Goal: Task Accomplishment & Management: Use online tool/utility

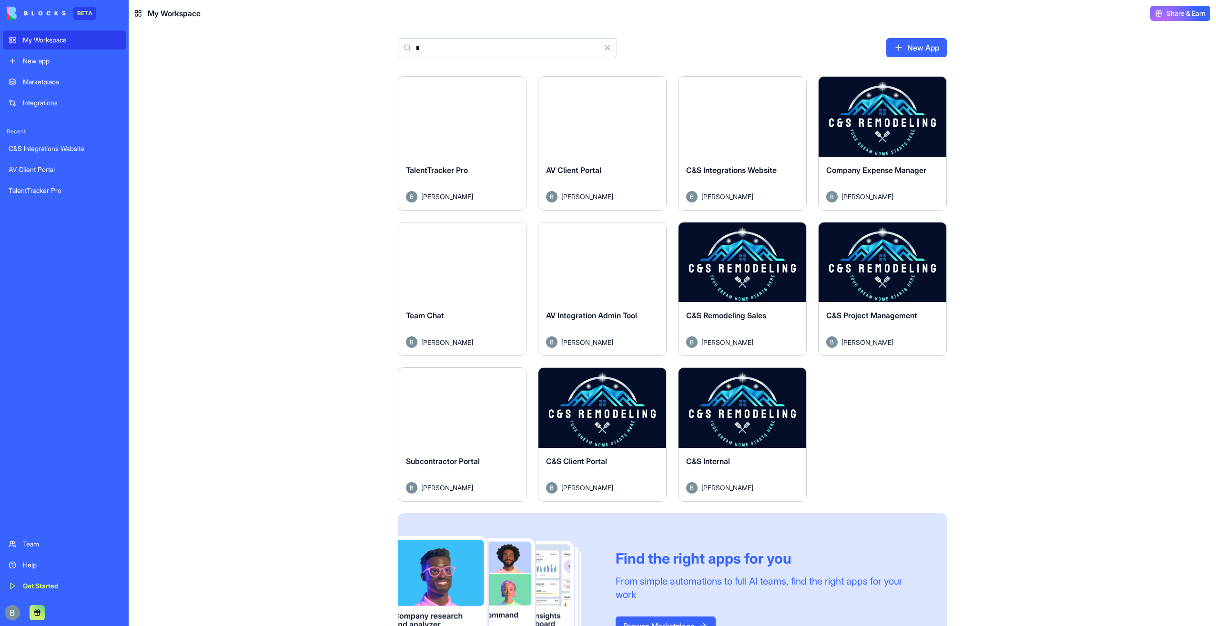
click at [735, 405] on button "Launch" at bounding box center [743, 408] width 72 height 19
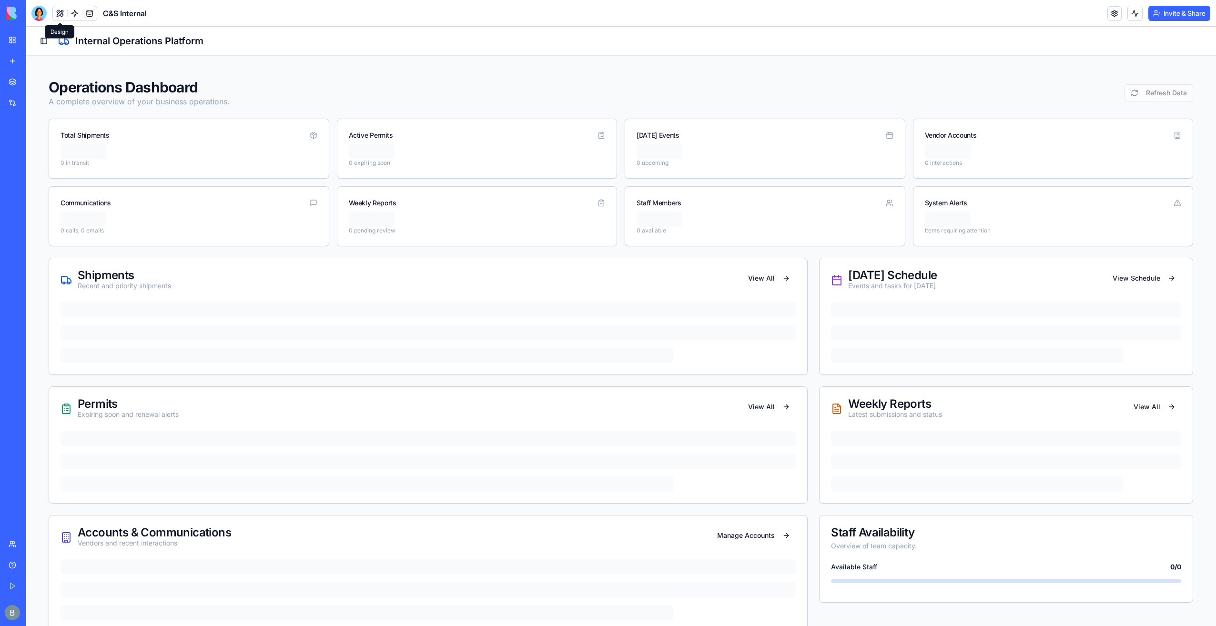
click at [56, 12] on button at bounding box center [60, 13] width 14 height 14
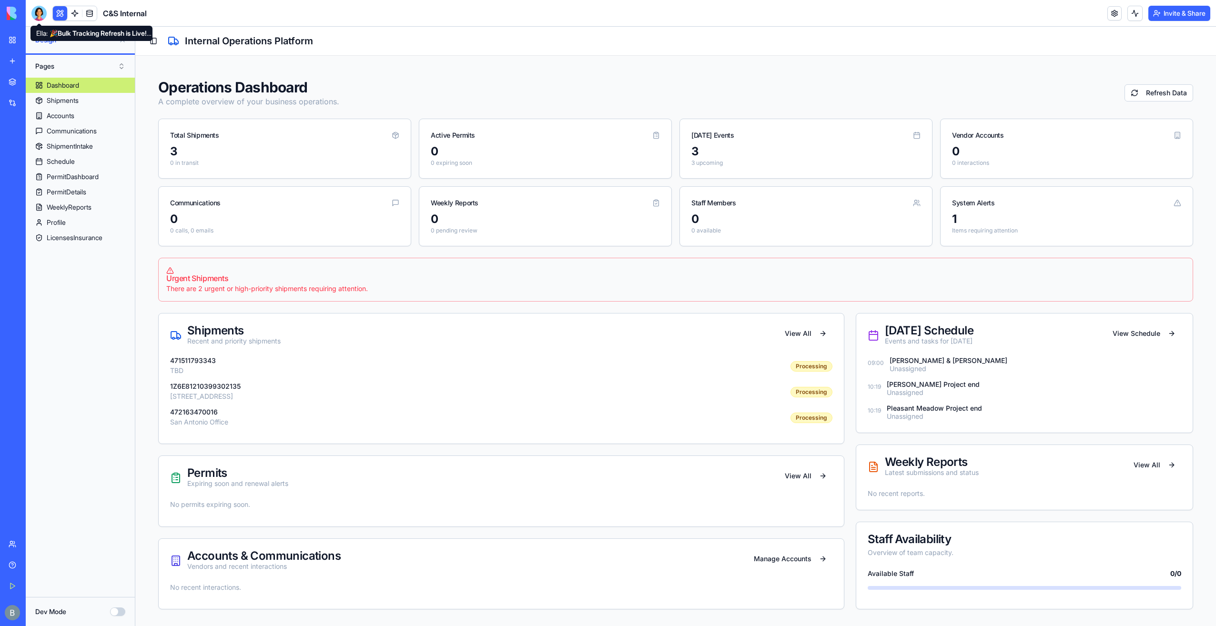
click at [44, 17] on div at bounding box center [38, 13] width 15 height 15
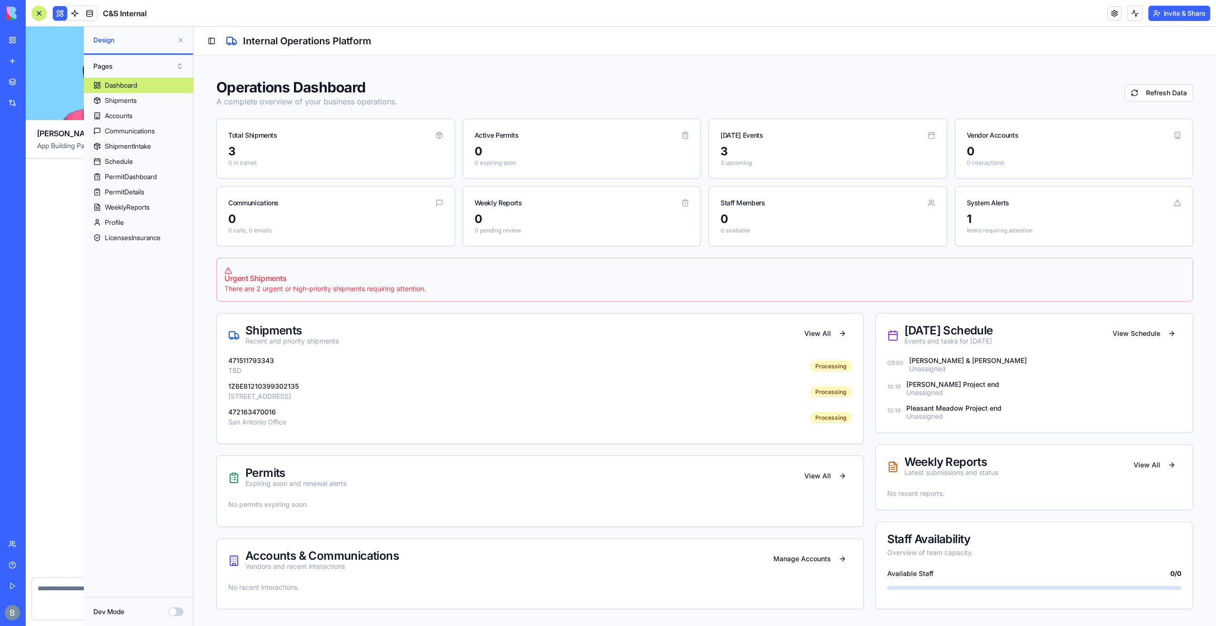
click at [44, 11] on div at bounding box center [38, 13] width 15 height 15
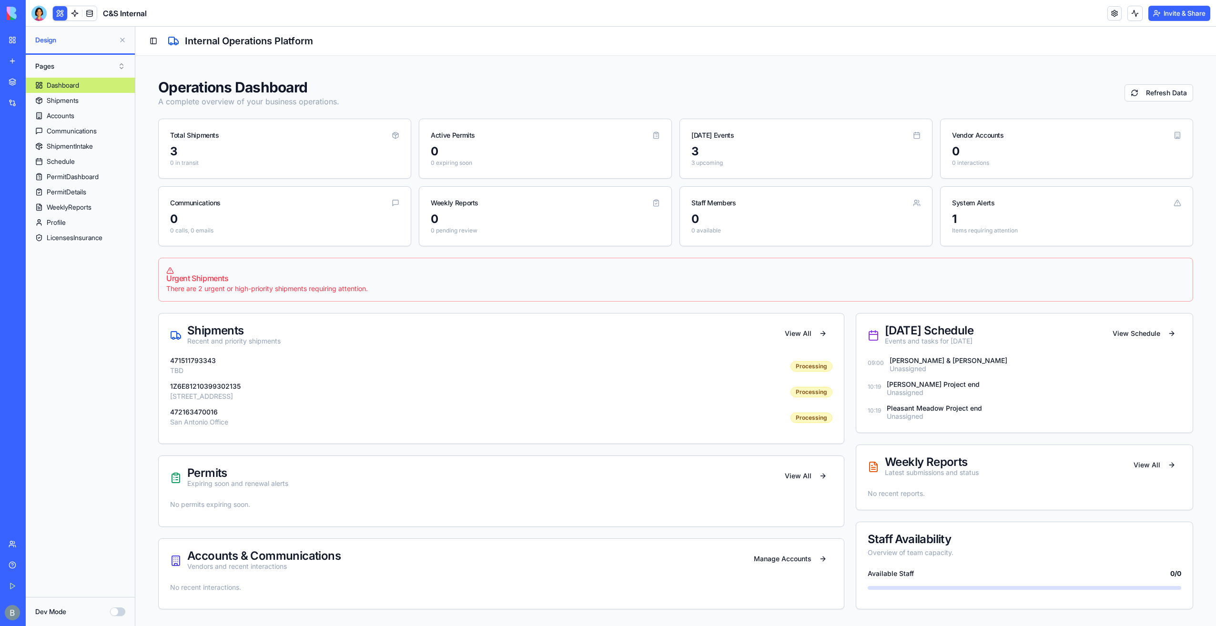
click at [44, 12] on div at bounding box center [38, 13] width 15 height 15
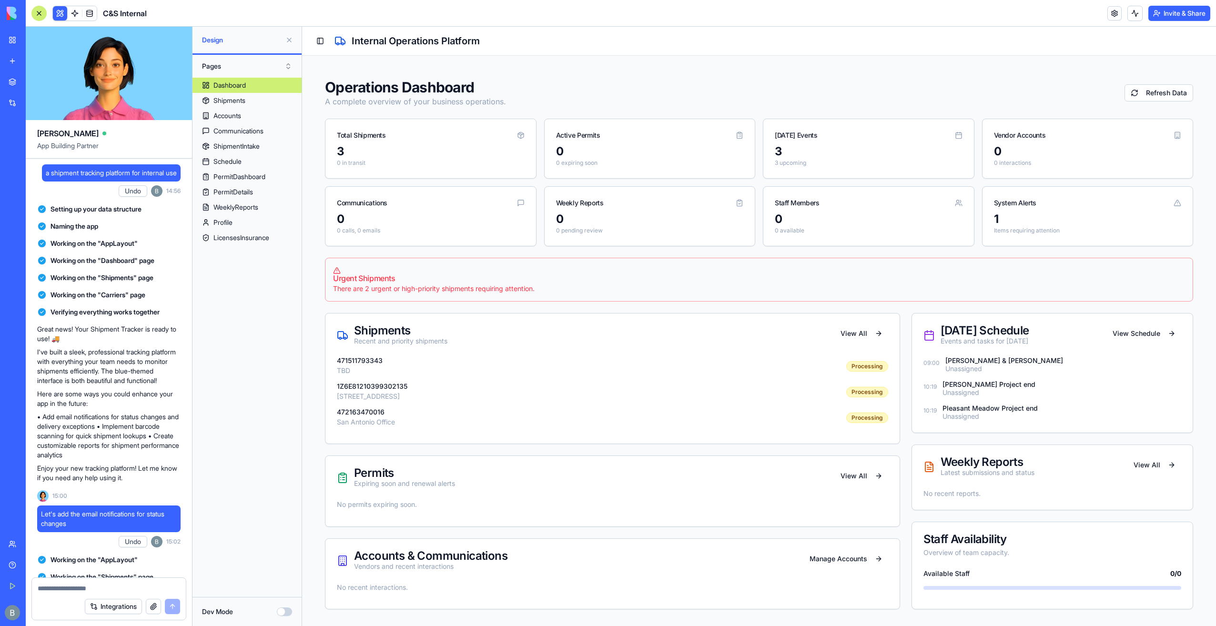
scroll to position [52429, 0]
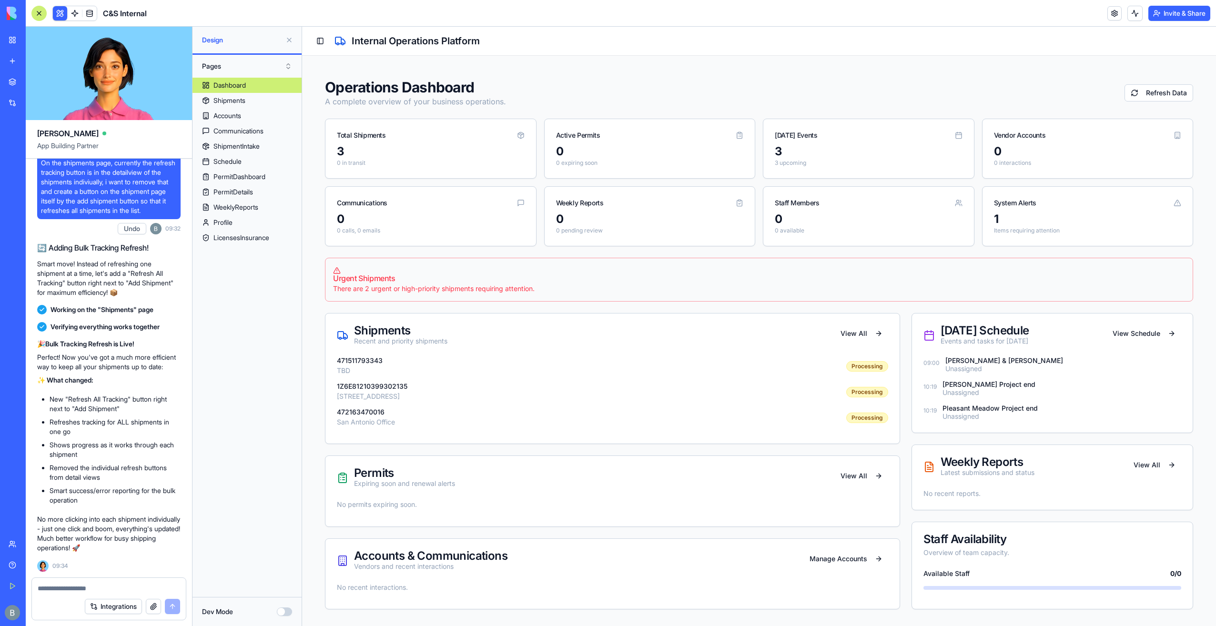
drag, startPoint x: 286, startPoint y: 41, endPoint x: 21, endPoint y: 16, distance: 266.2
click at [286, 41] on button at bounding box center [289, 39] width 15 height 15
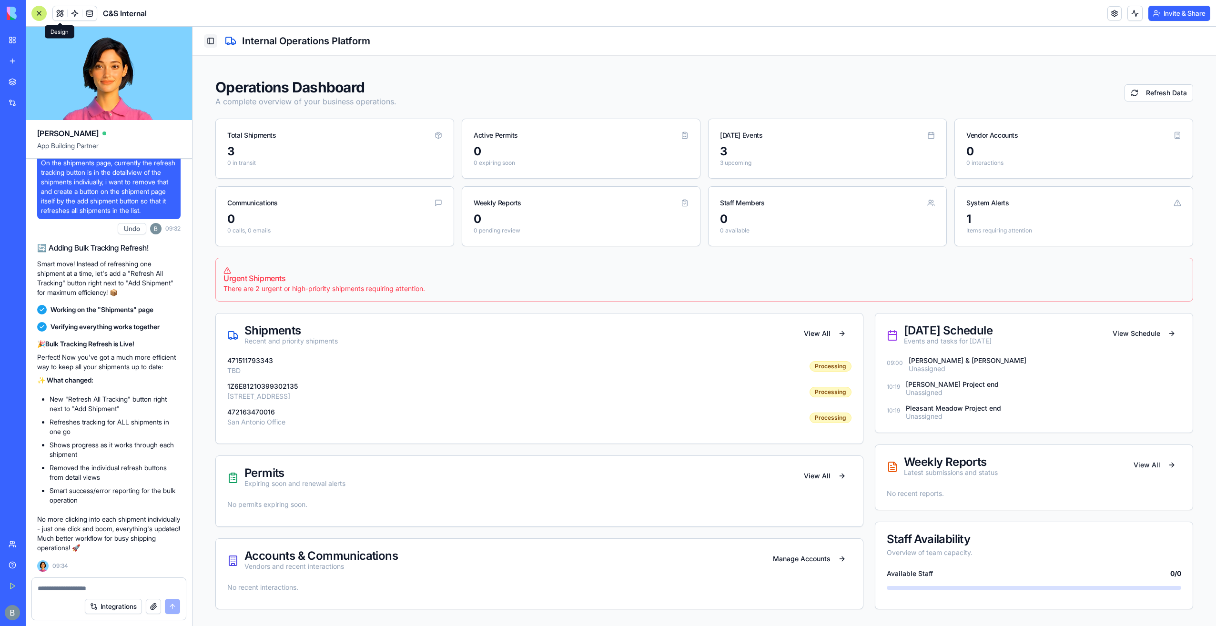
click at [205, 41] on button "Toggle Sidebar" at bounding box center [210, 40] width 13 height 13
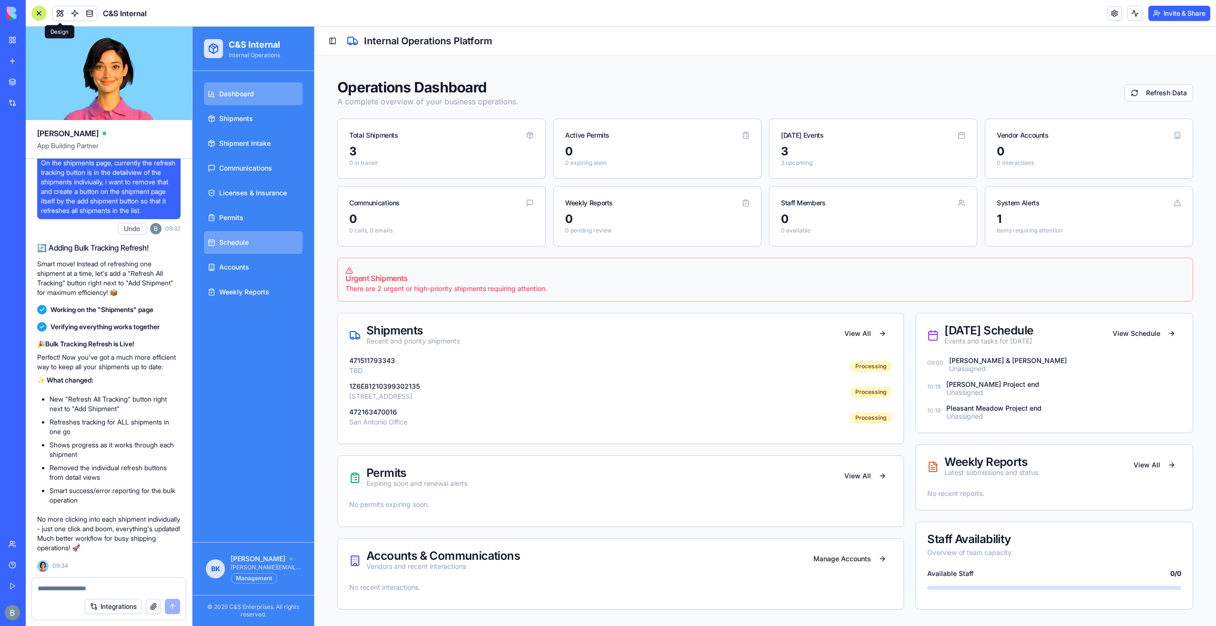
click at [244, 245] on span "Schedule" at bounding box center [234, 243] width 30 height 10
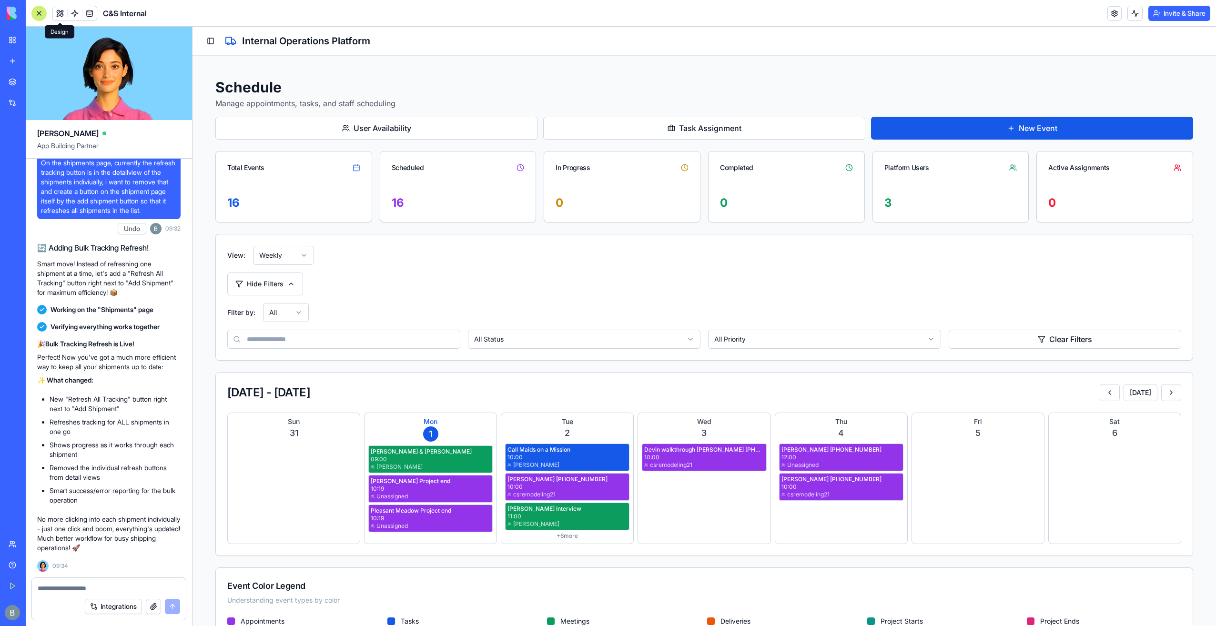
click at [289, 258] on html "C&S Internal Internal Operations Dashboard Shipments Shipment Intake Communicat…" at bounding box center [705, 344] width 1024 height 634
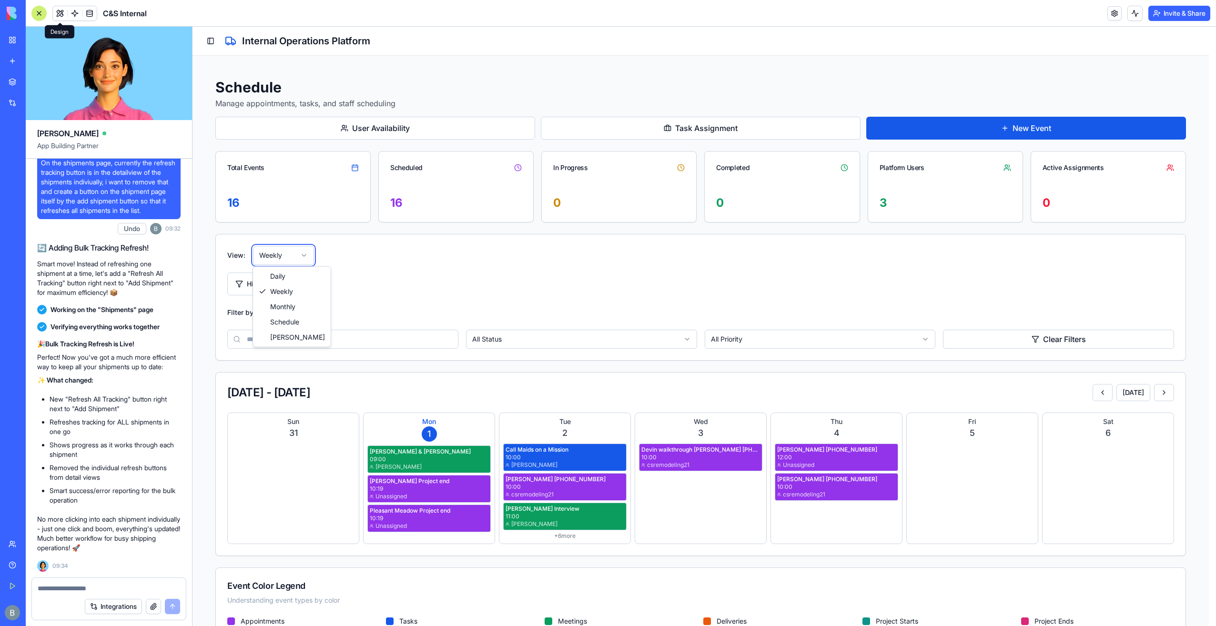
drag, startPoint x: 356, startPoint y: 296, endPoint x: 310, endPoint y: 224, distance: 84.9
click at [356, 295] on html "C&S Internal Internal Operations Dashboard Shipments Shipment Intake Communicat…" at bounding box center [705, 344] width 1024 height 634
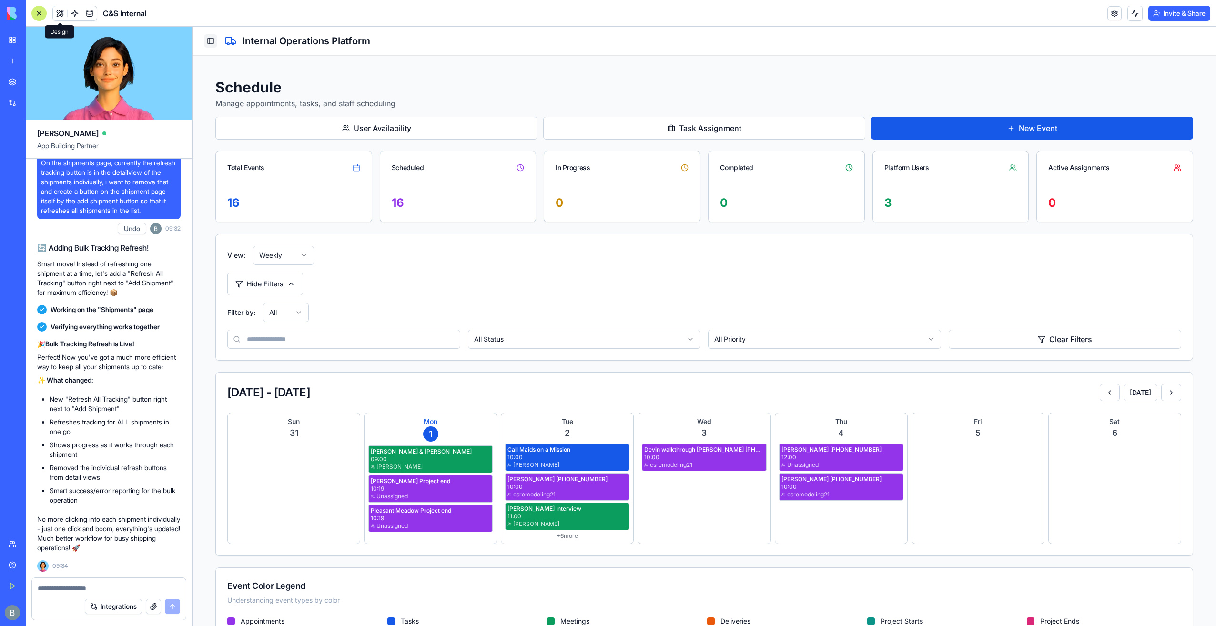
click at [209, 39] on button "Toggle Sidebar" at bounding box center [210, 40] width 13 height 13
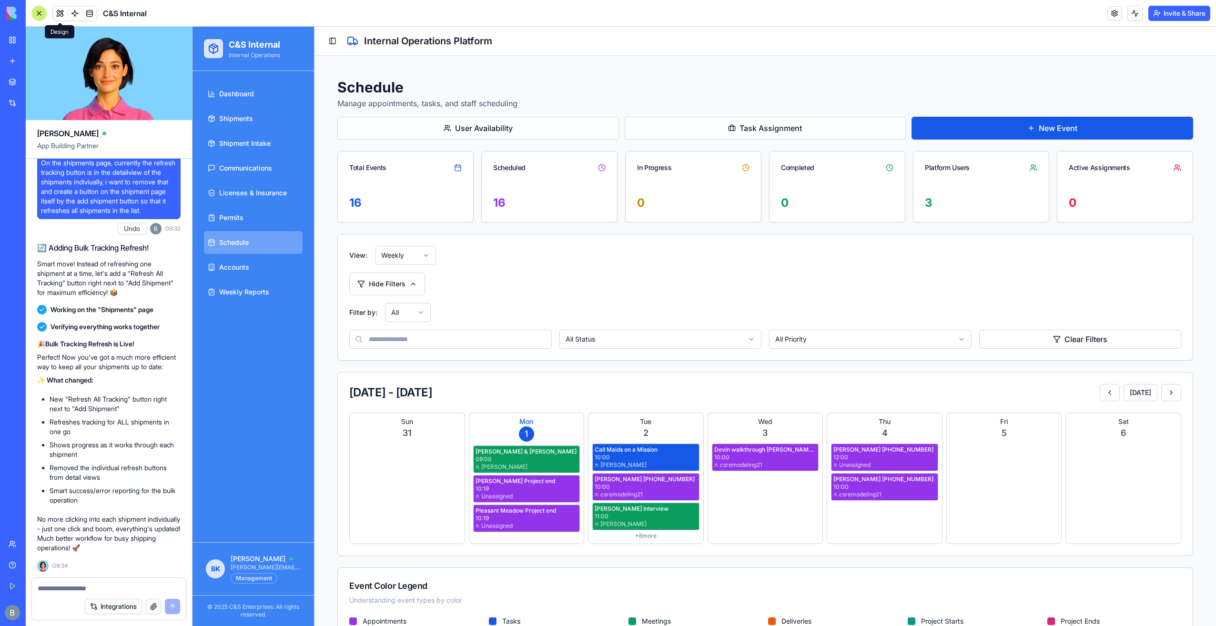
click at [119, 585] on textarea at bounding box center [109, 589] width 143 height 10
click at [92, 15] on link at bounding box center [89, 13] width 14 height 14
click at [58, 13] on button at bounding box center [60, 13] width 14 height 14
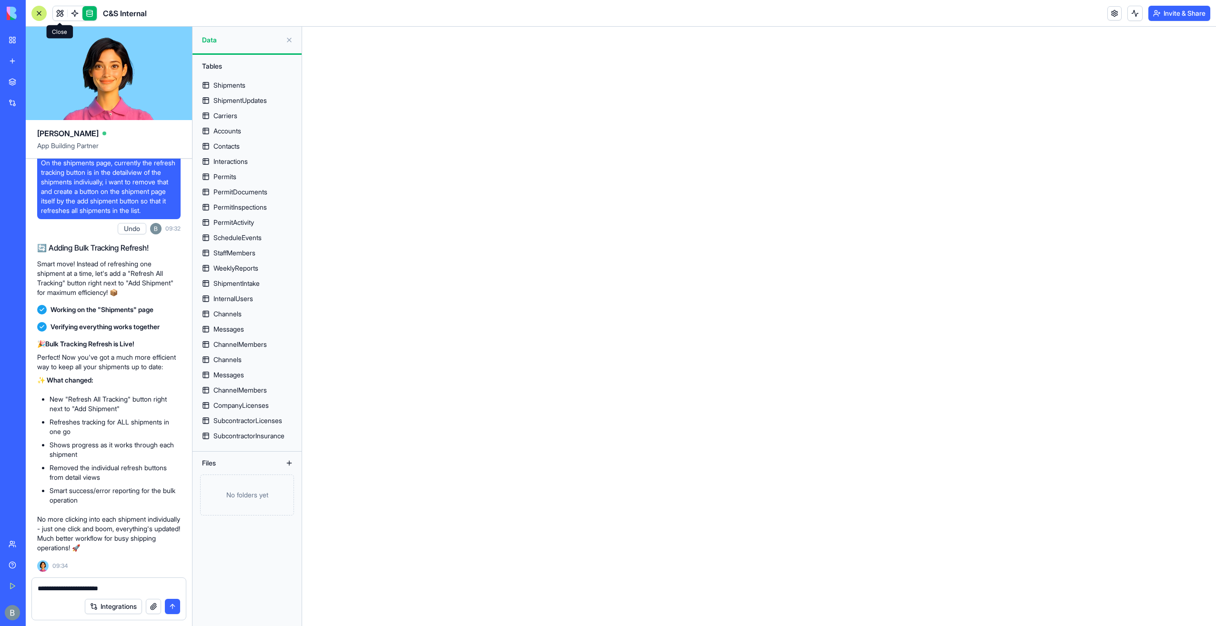
click at [53, 10] on link at bounding box center [60, 13] width 14 height 14
drag, startPoint x: 134, startPoint y: 603, endPoint x: 135, endPoint y: 591, distance: 12.9
click at [135, 595] on div "Integrations" at bounding box center [109, 606] width 154 height 27
click at [135, 591] on textarea "**********" at bounding box center [109, 589] width 143 height 10
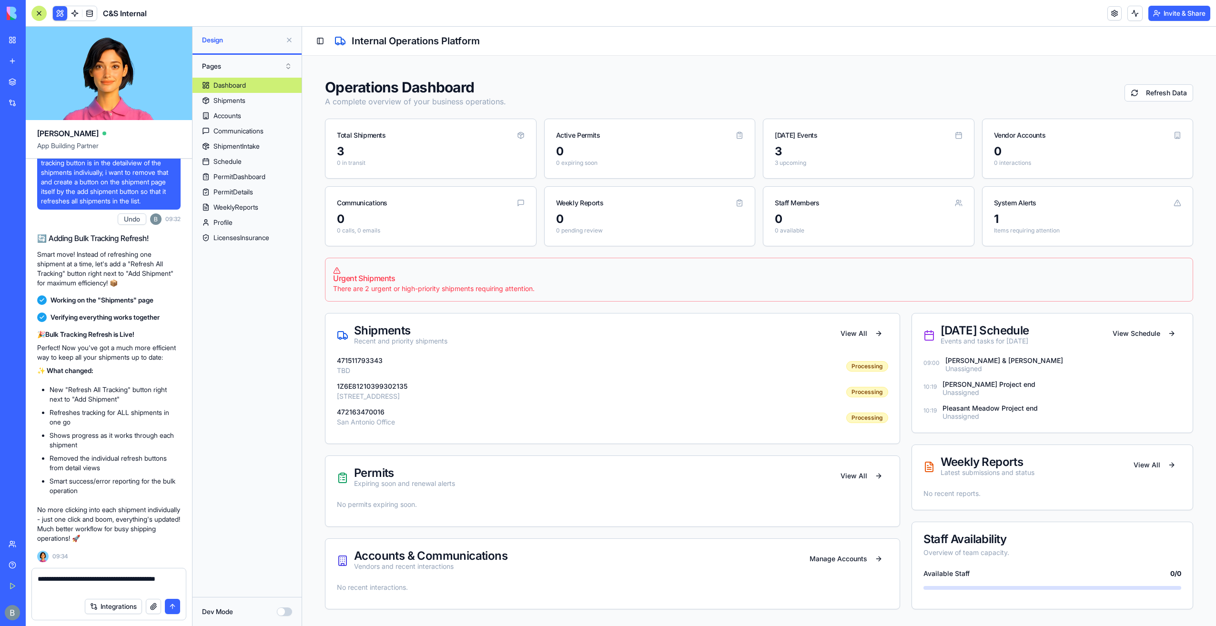
type textarea "**********"
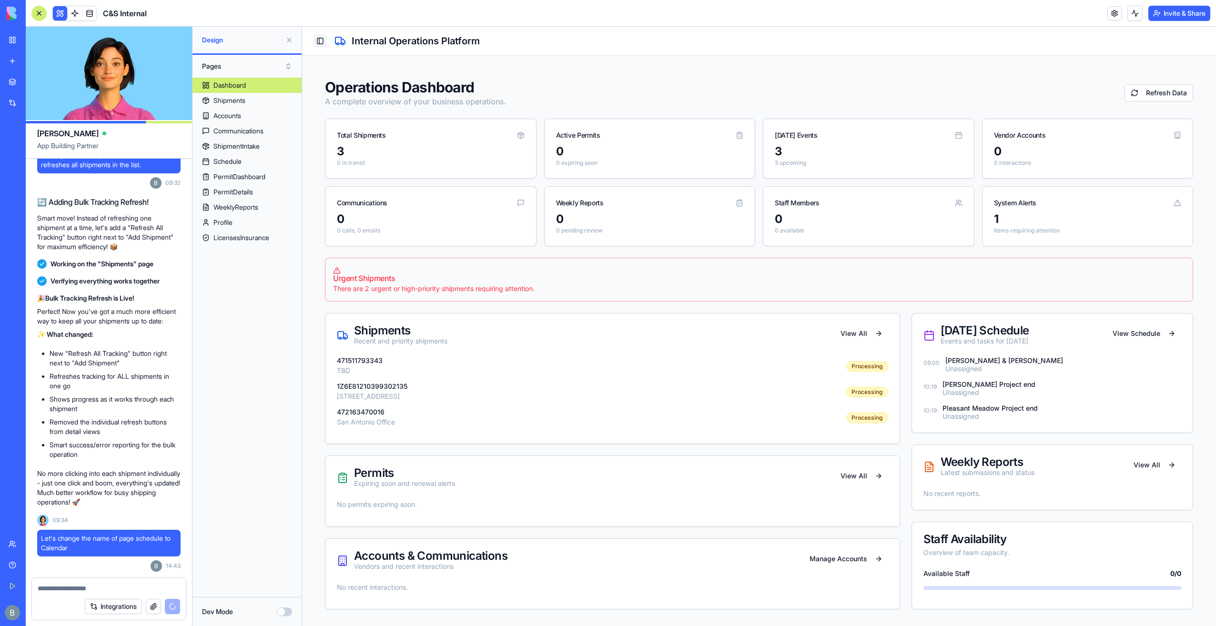
click at [319, 46] on button "Toggle Sidebar" at bounding box center [320, 40] width 13 height 13
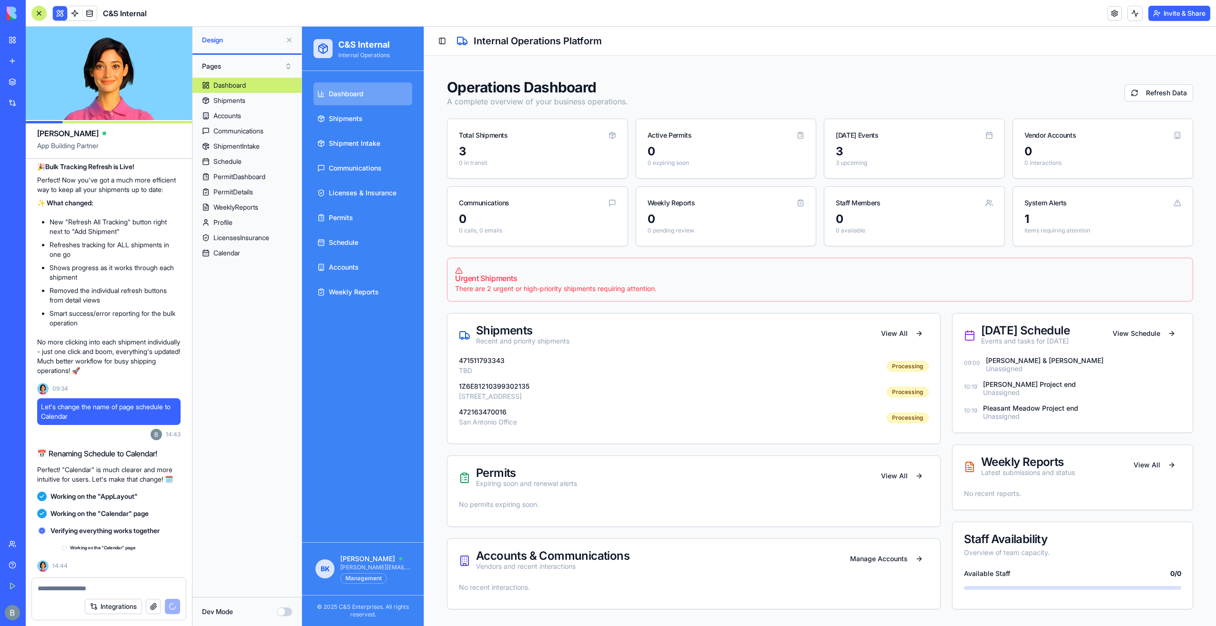
scroll to position [52615, 0]
click at [121, 583] on div at bounding box center [109, 585] width 154 height 15
click at [118, 587] on textarea at bounding box center [109, 589] width 143 height 10
click at [145, 585] on textarea at bounding box center [109, 589] width 143 height 10
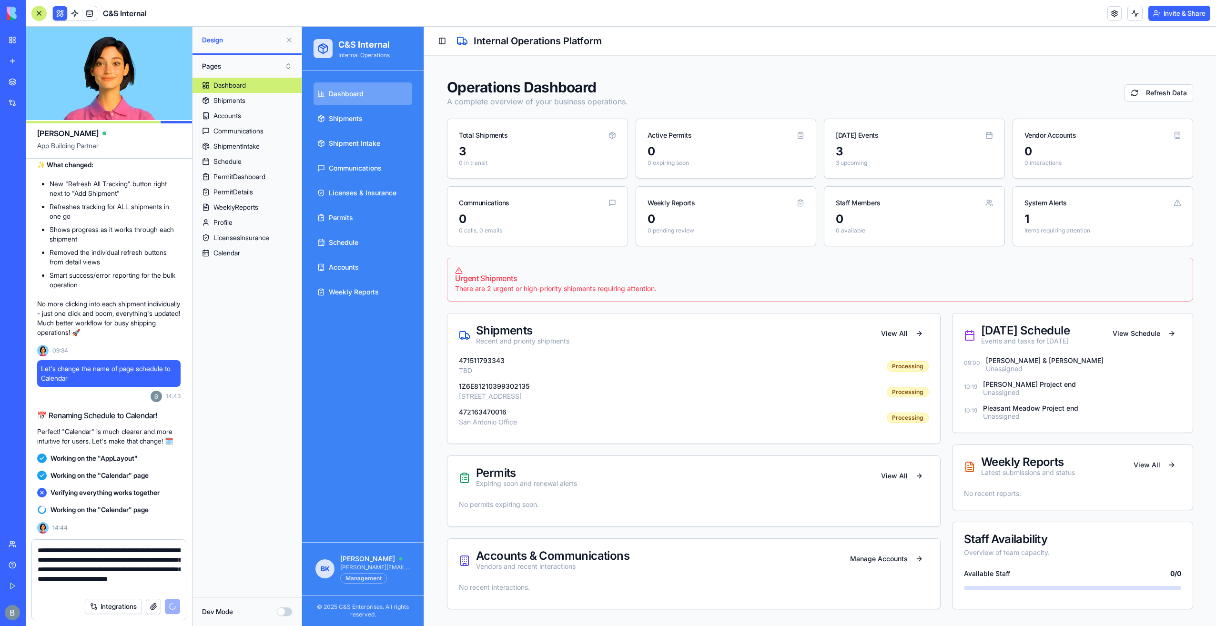
scroll to position [52654, 0]
type textarea "**********"
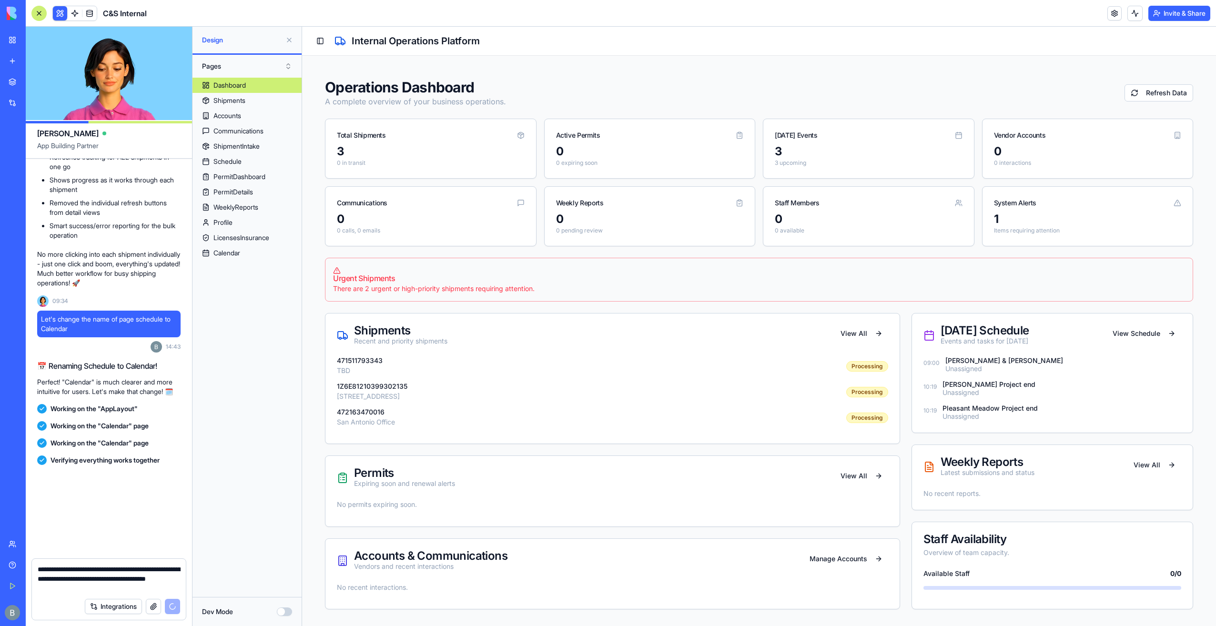
scroll to position [52703, 0]
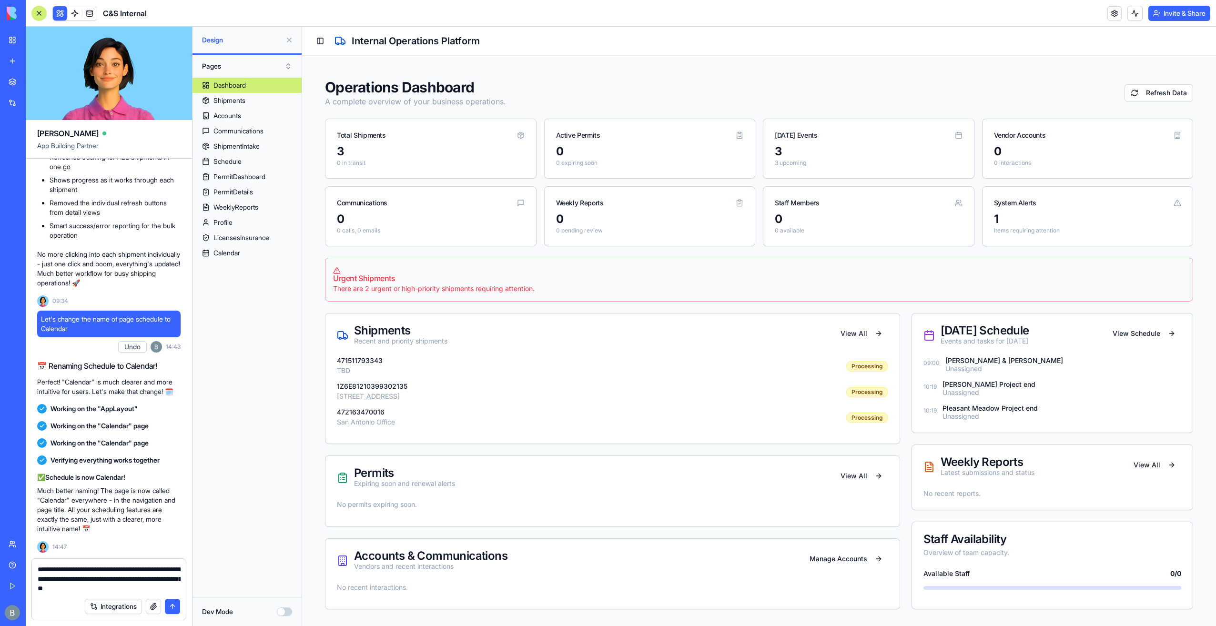
type textarea "**********"
drag, startPoint x: 341, startPoint y: 195, endPoint x: 330, endPoint y: -4, distance: 199.1
drag, startPoint x: 330, startPoint y: -4, endPoint x: 619, endPoint y: 68, distance: 297.6
click at [317, 41] on button "Toggle Sidebar" at bounding box center [320, 40] width 13 height 13
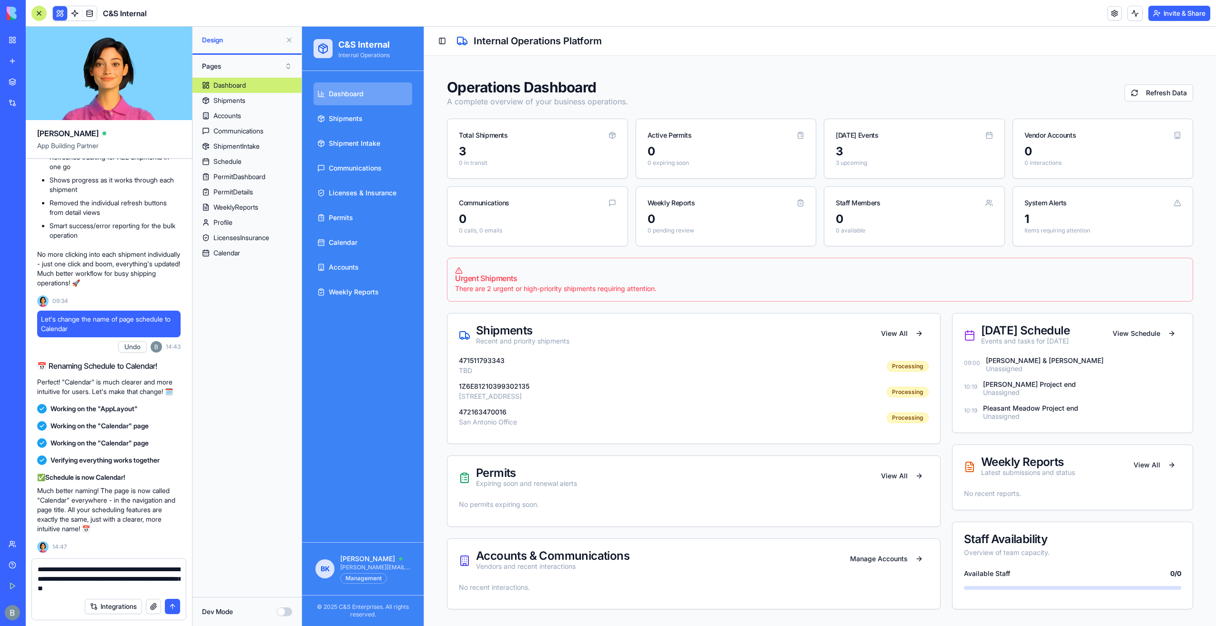
click at [173, 587] on textarea "**********" at bounding box center [109, 579] width 143 height 29
click at [360, 235] on link "Calendar" at bounding box center [363, 242] width 99 height 23
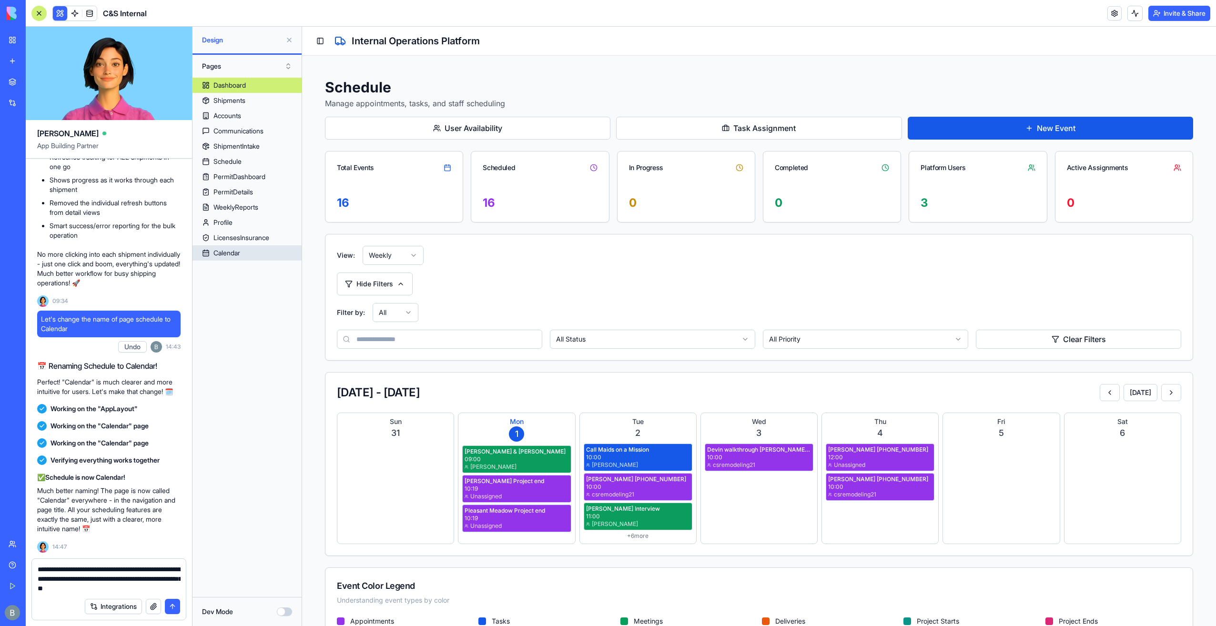
click at [243, 253] on link "Calendar" at bounding box center [247, 252] width 109 height 15
click at [229, 257] on div "Calendar" at bounding box center [227, 253] width 27 height 10
click at [251, 123] on link "Accounts" at bounding box center [247, 115] width 109 height 15
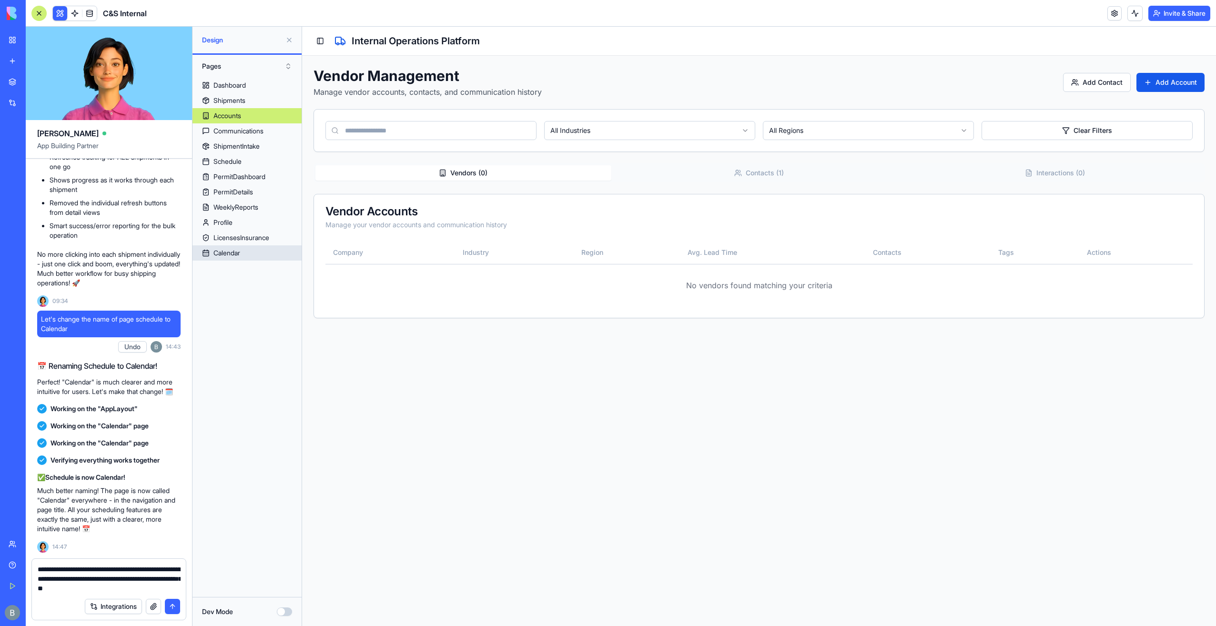
click at [251, 254] on link "Calendar" at bounding box center [247, 252] width 109 height 15
click at [265, 174] on div "PermitDashboard" at bounding box center [240, 177] width 52 height 10
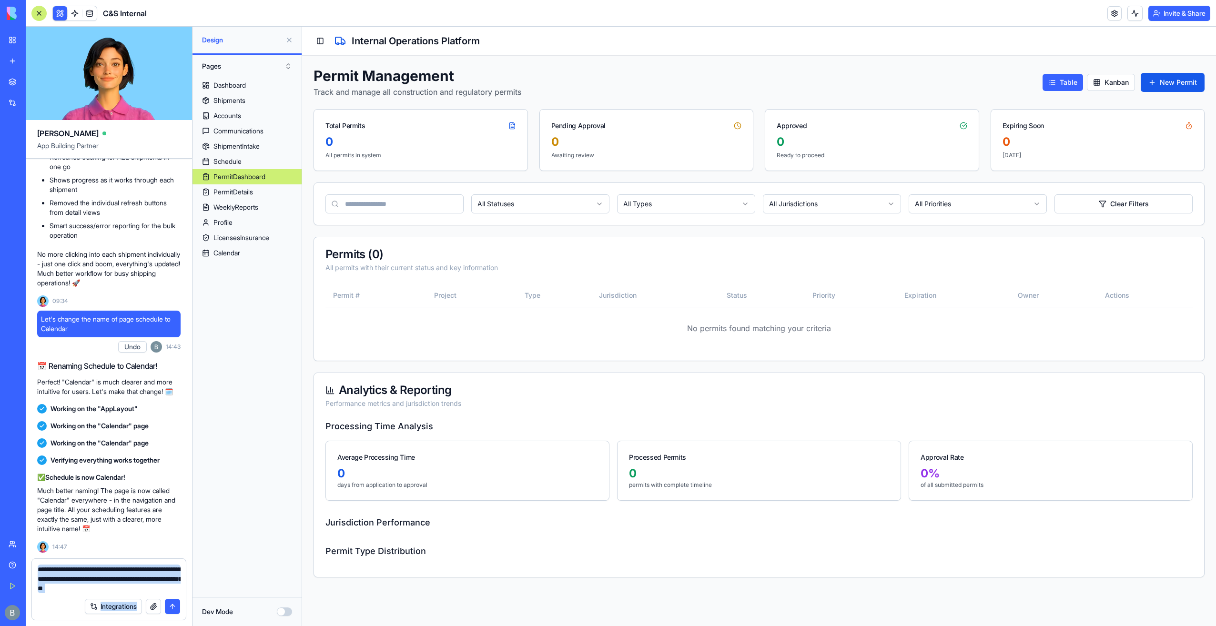
drag, startPoint x: 173, startPoint y: 594, endPoint x: 153, endPoint y: 587, distance: 21.7
click at [153, 587] on form "**********" at bounding box center [108, 590] width 155 height 62
click at [160, 589] on textarea "**********" at bounding box center [109, 579] width 143 height 29
click at [166, 591] on textarea "**********" at bounding box center [109, 579] width 143 height 29
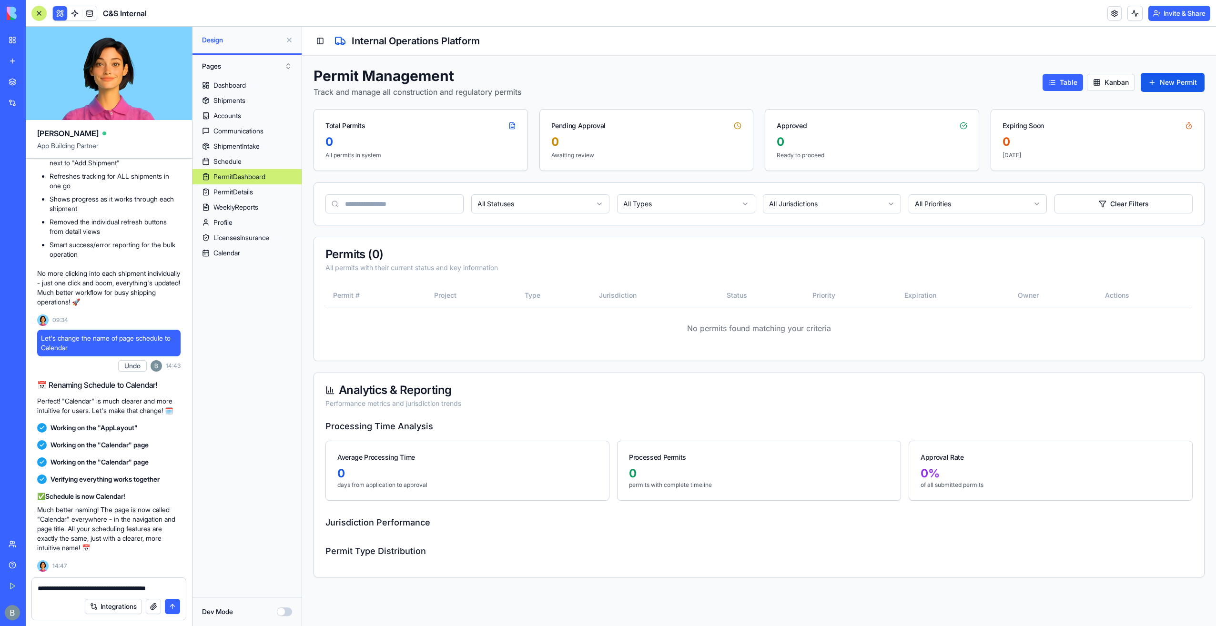
scroll to position [52694, 0]
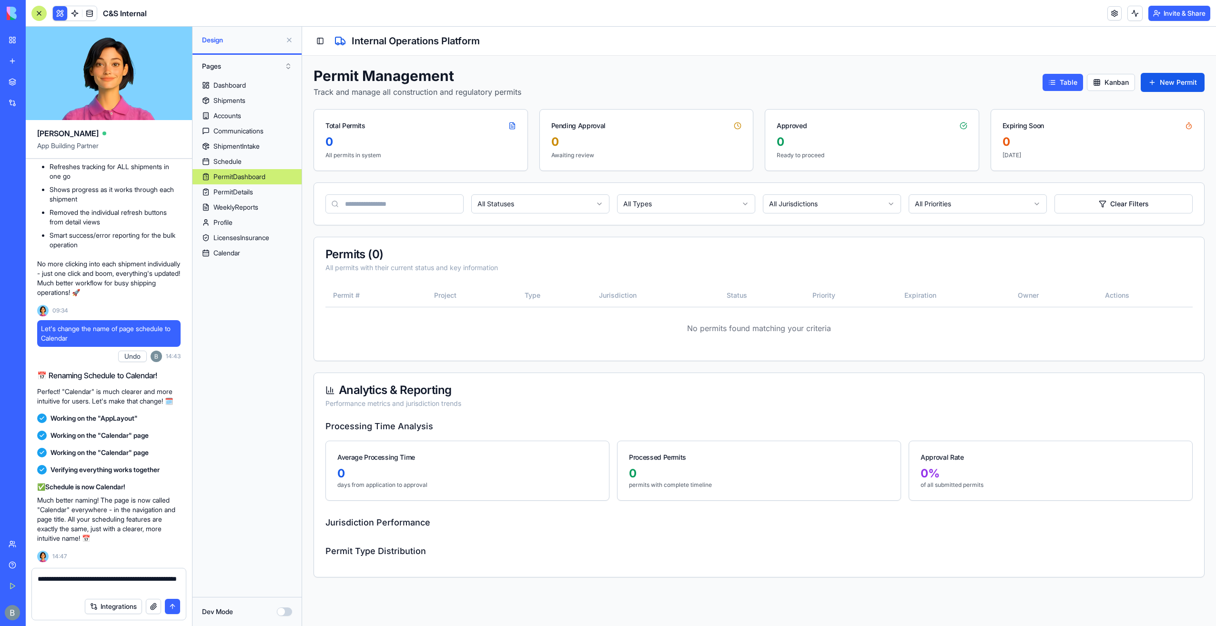
type textarea "**********"
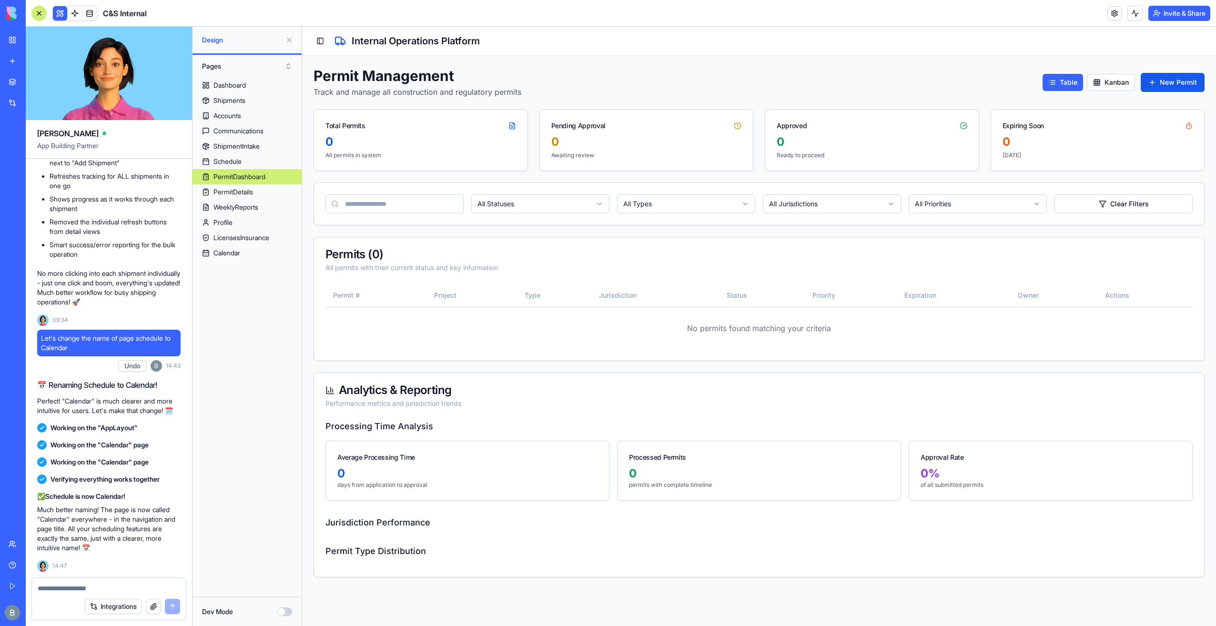
scroll to position [52684, 0]
click at [246, 89] on div "Dashboard" at bounding box center [230, 86] width 32 height 10
click at [315, 42] on button "Toggle Sidebar" at bounding box center [320, 40] width 13 height 13
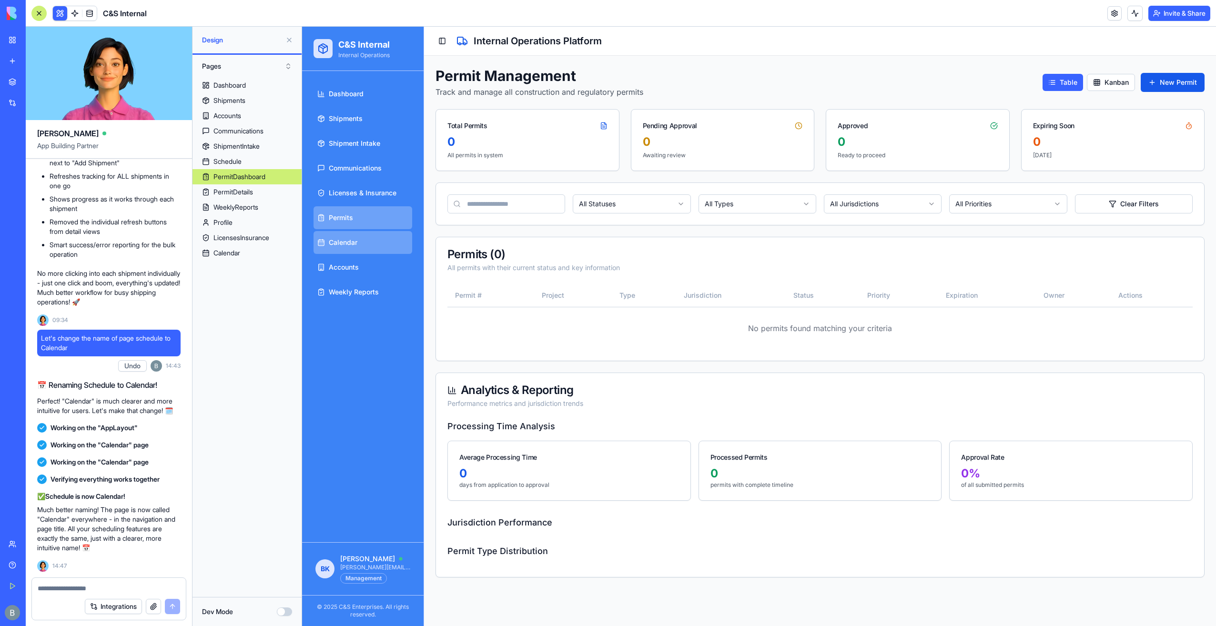
click at [389, 248] on link "Calendar" at bounding box center [363, 242] width 99 height 23
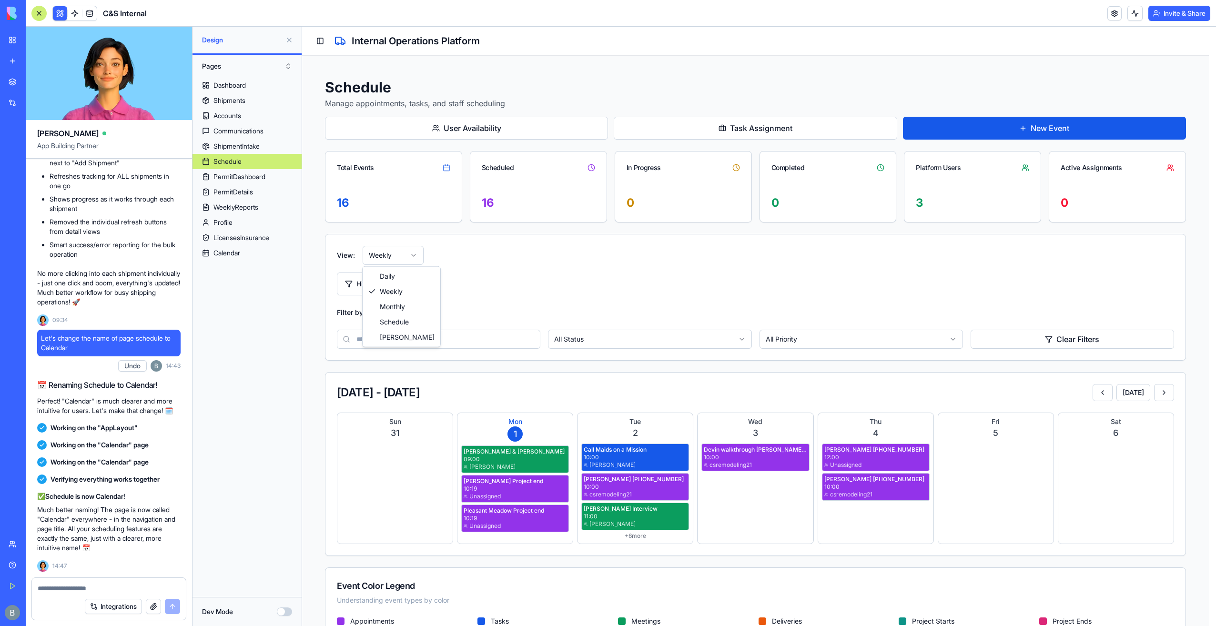
click at [396, 258] on html "C&S Internal Internal Operations Dashboard Shipments Shipment Intake Communicat…" at bounding box center [759, 344] width 914 height 634
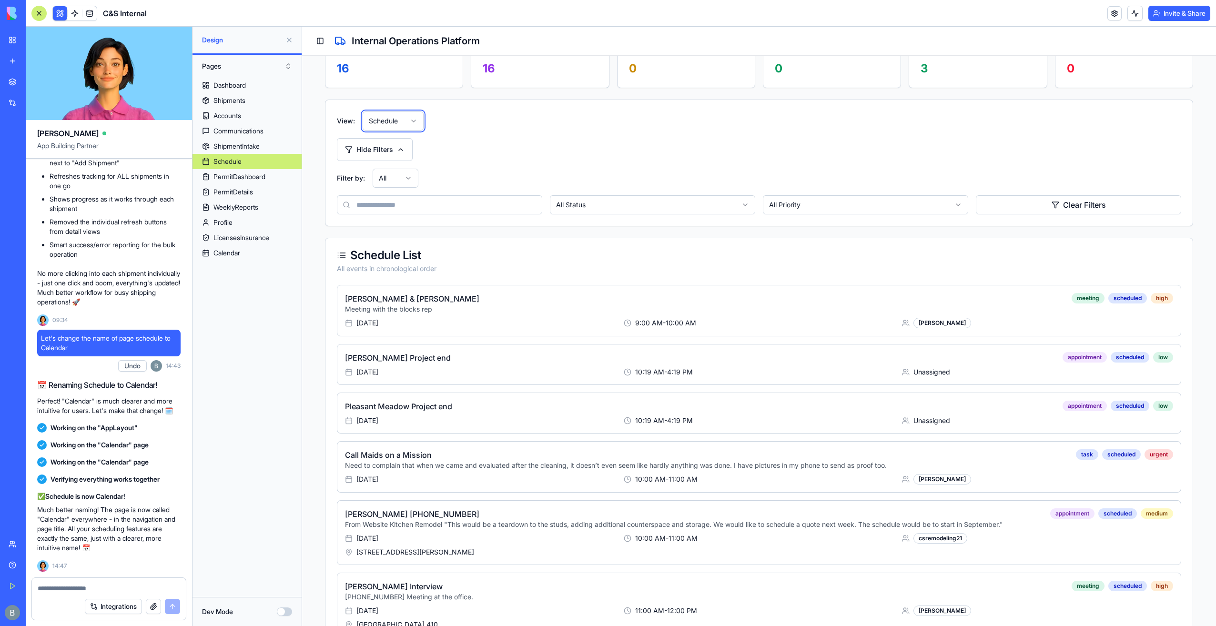
scroll to position [143, 0]
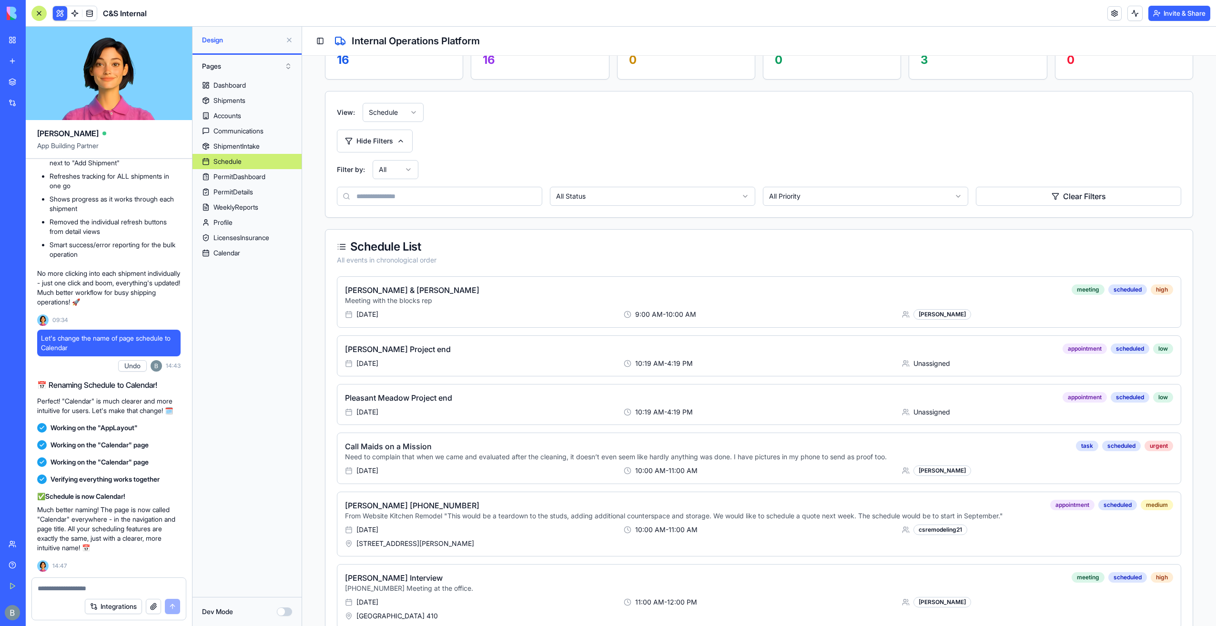
click at [127, 588] on textarea at bounding box center [109, 589] width 143 height 10
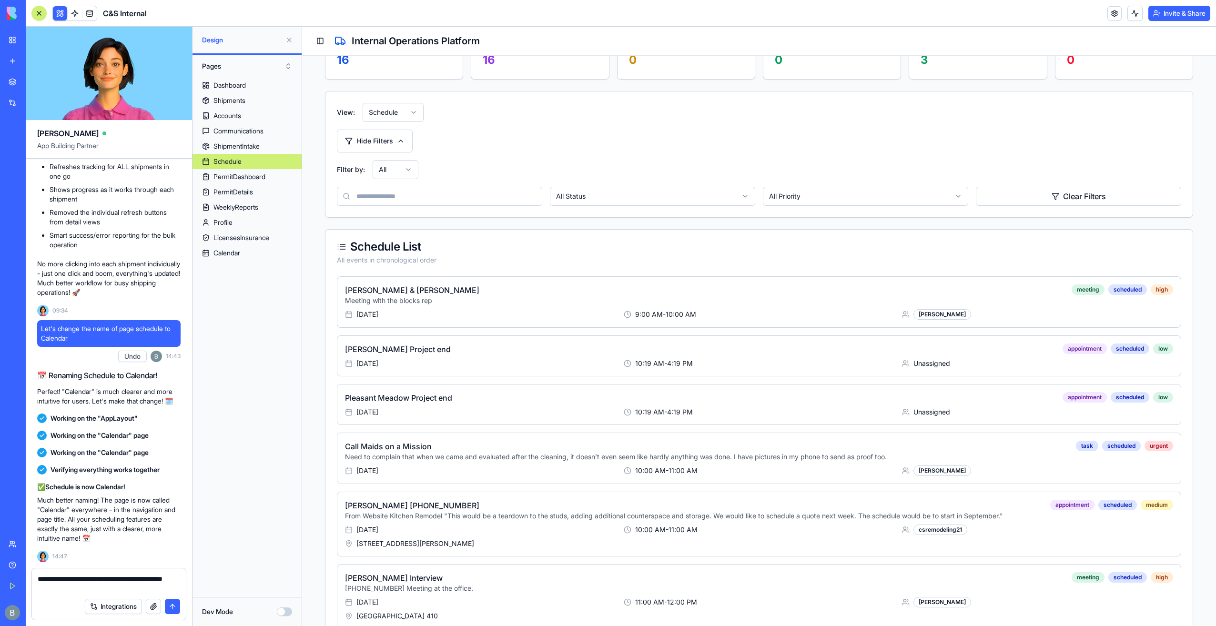
click at [95, 578] on textarea "**********" at bounding box center [109, 583] width 143 height 19
click at [79, 586] on textarea "**********" at bounding box center [109, 583] width 143 height 19
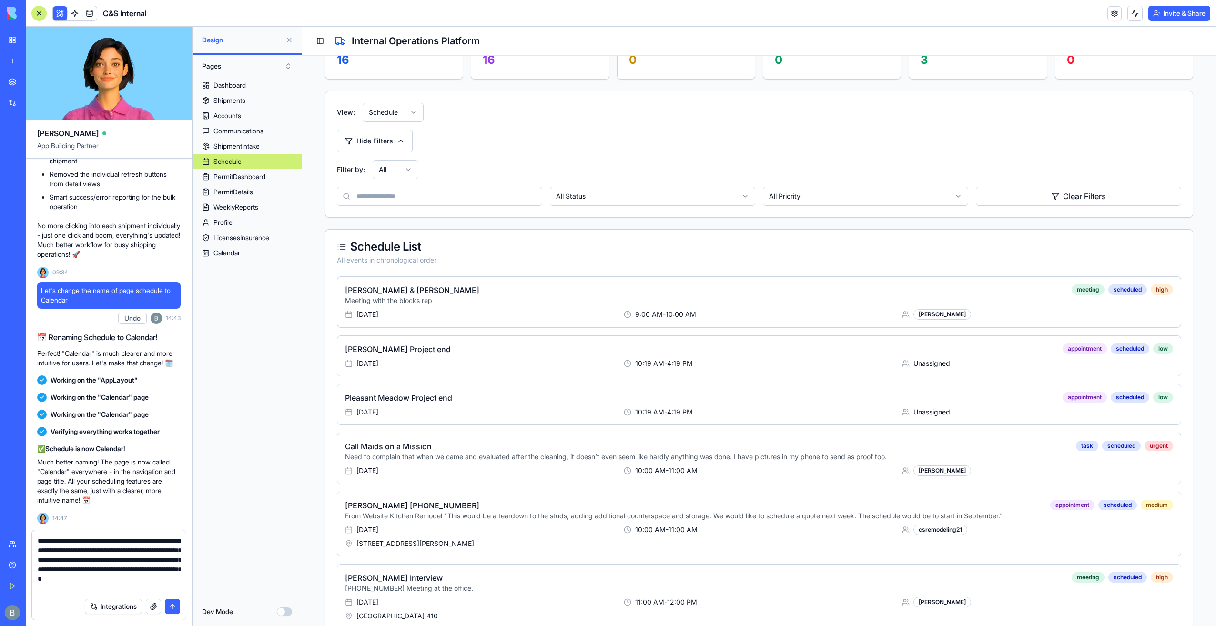
type textarea "**********"
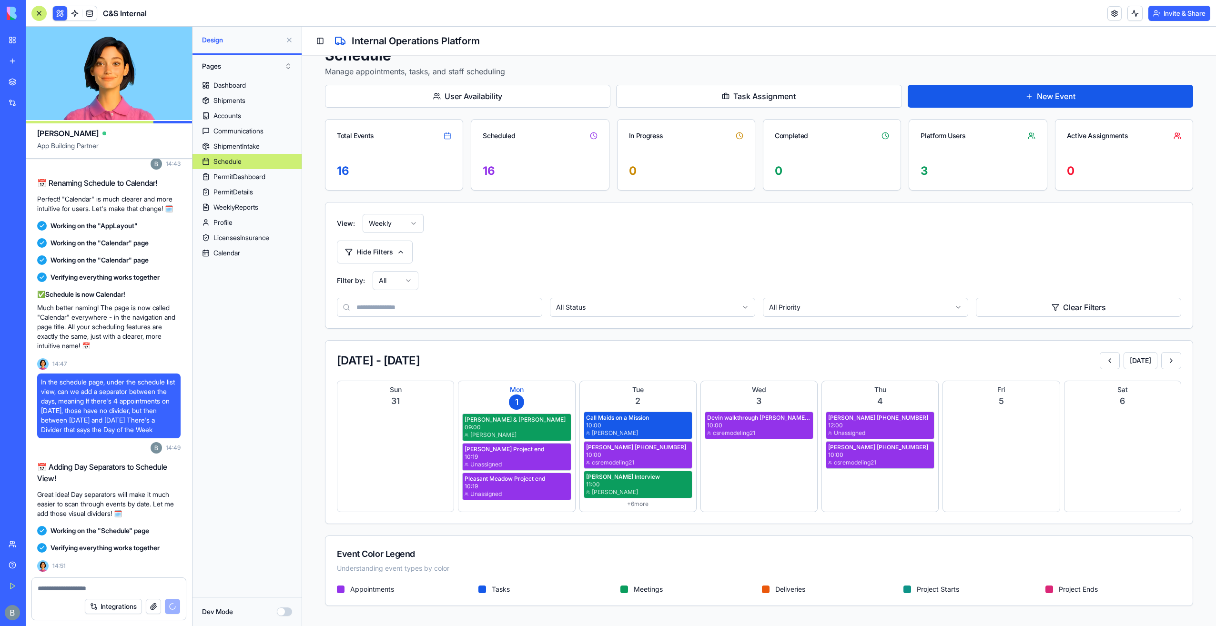
scroll to position [53107, 0]
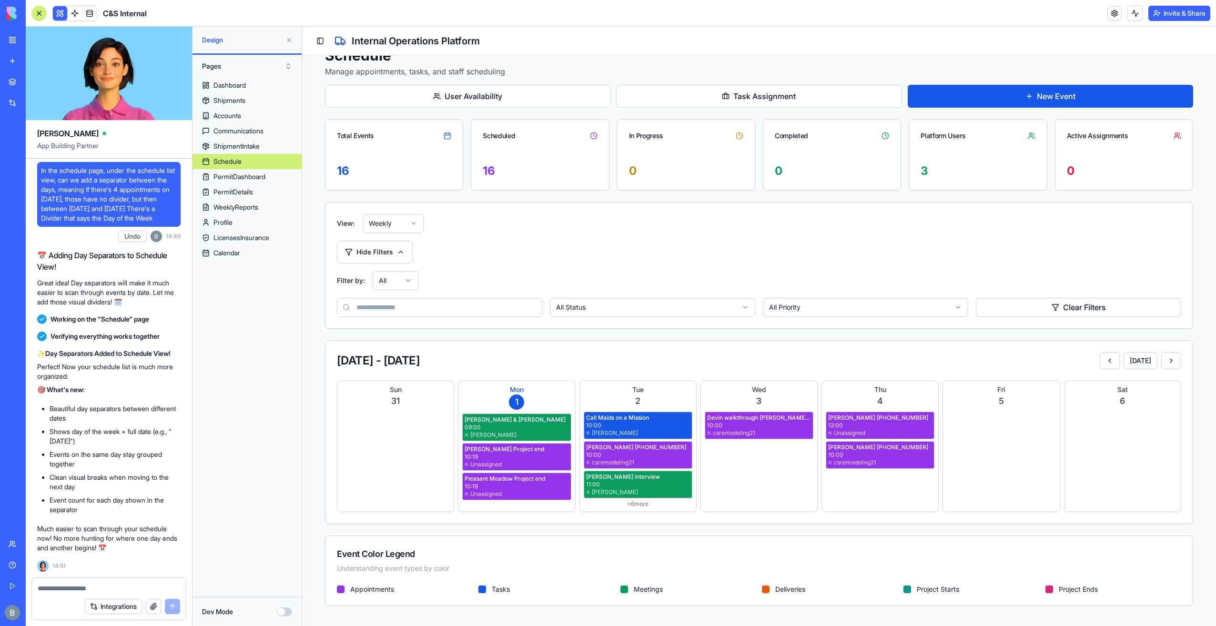
click at [397, 228] on html "C&S Internal Internal Operations Dashboard Shipments Shipment Intake Communicat…" at bounding box center [759, 312] width 914 height 634
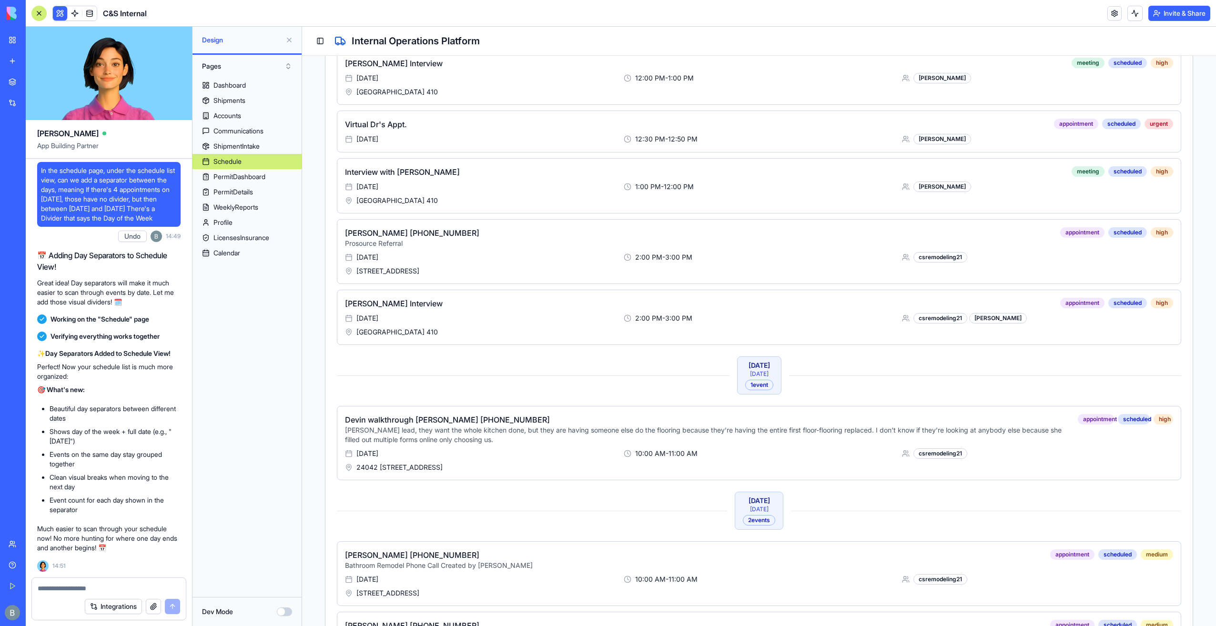
scroll to position [953, 0]
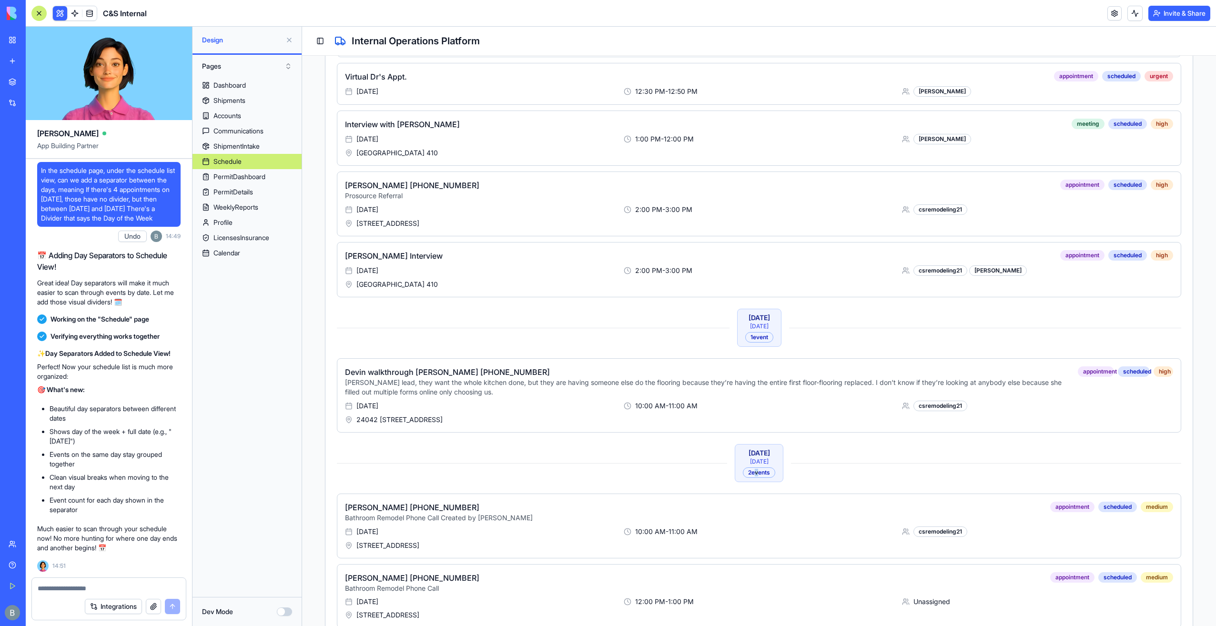
drag, startPoint x: 750, startPoint y: 459, endPoint x: 745, endPoint y: 455, distance: 6.6
click at [748, 468] on div "2 event s" at bounding box center [759, 473] width 32 height 10
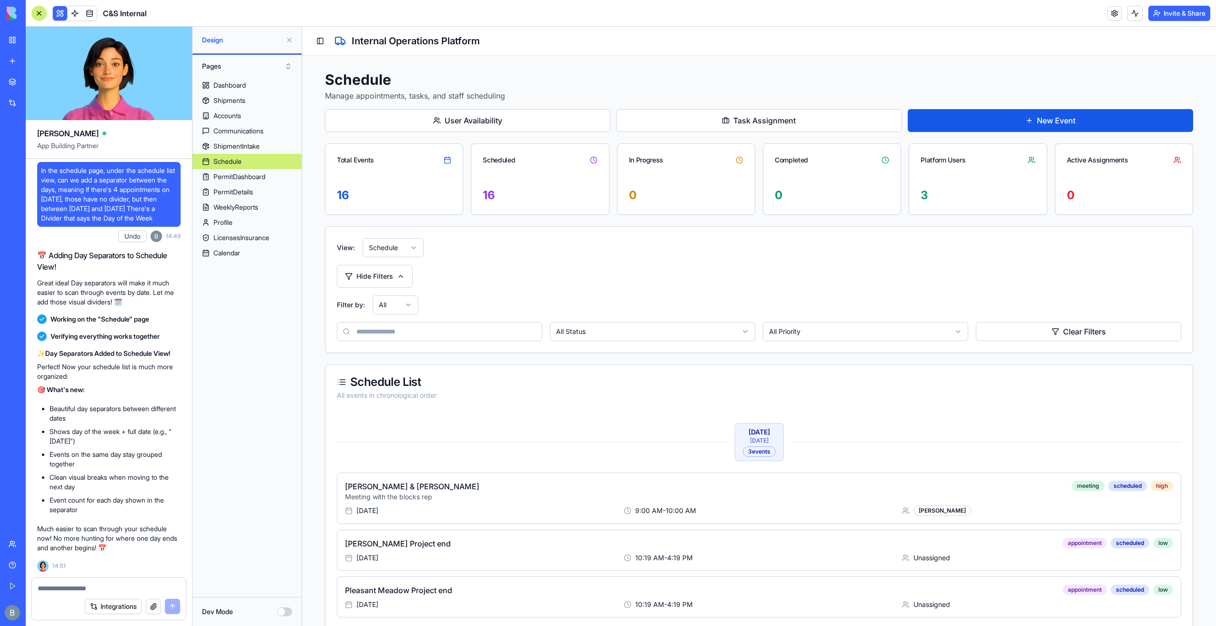
scroll to position [3, 0]
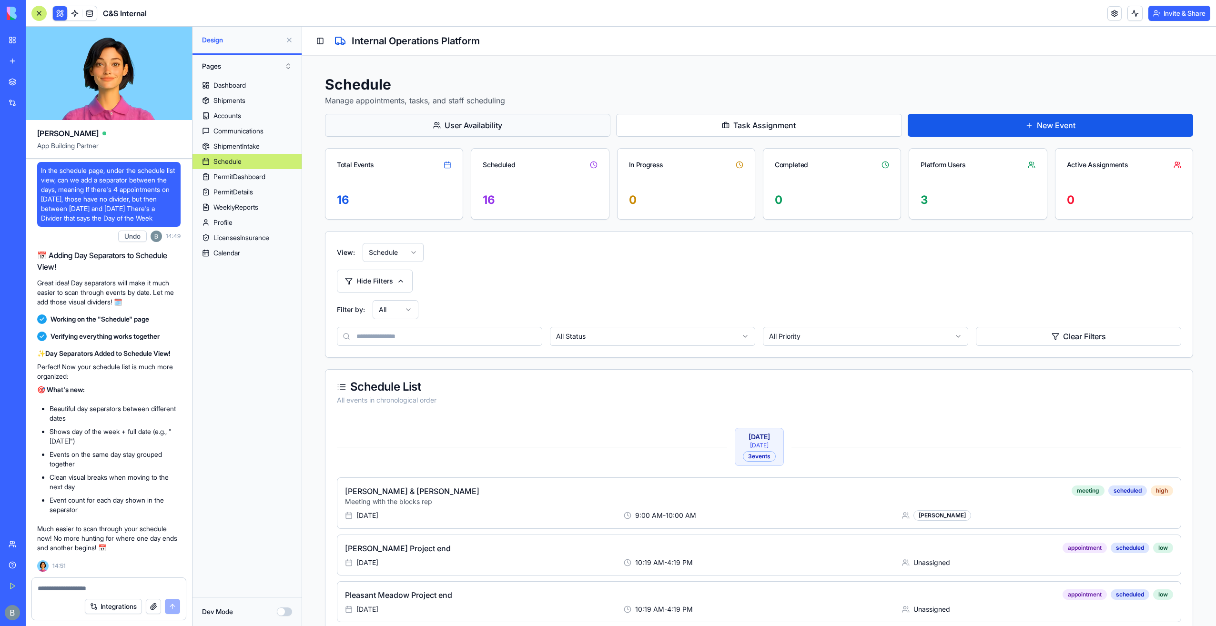
click at [499, 123] on button "User Availability" at bounding box center [468, 125] width 286 height 23
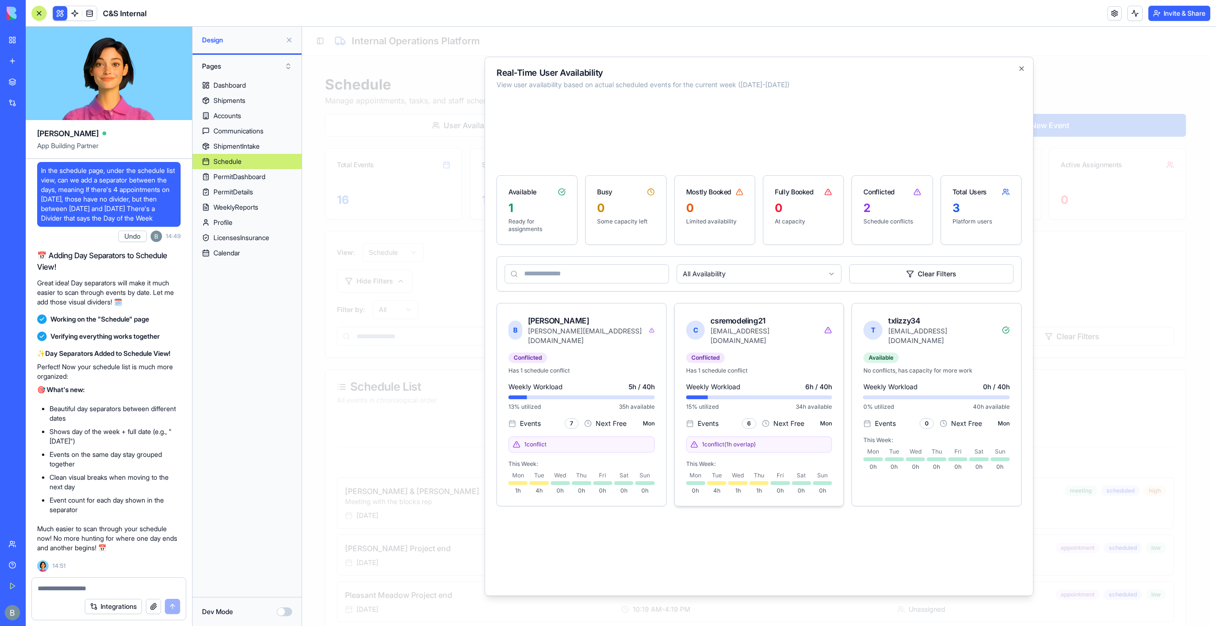
click at [754, 396] on div at bounding box center [759, 398] width 146 height 4
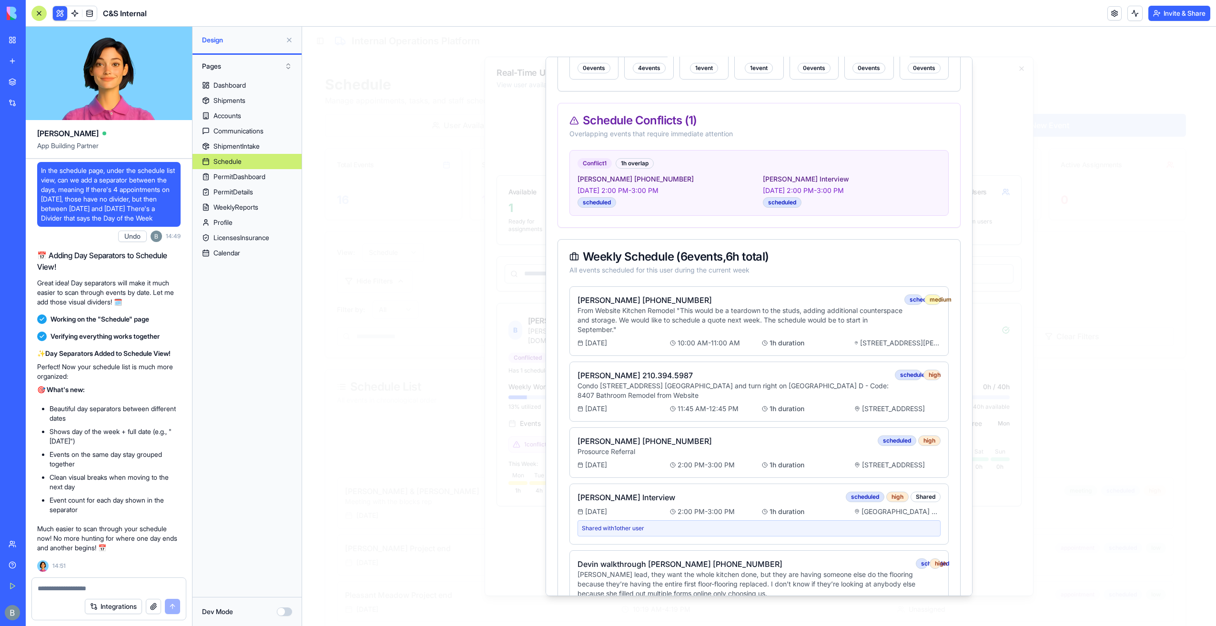
scroll to position [293, 0]
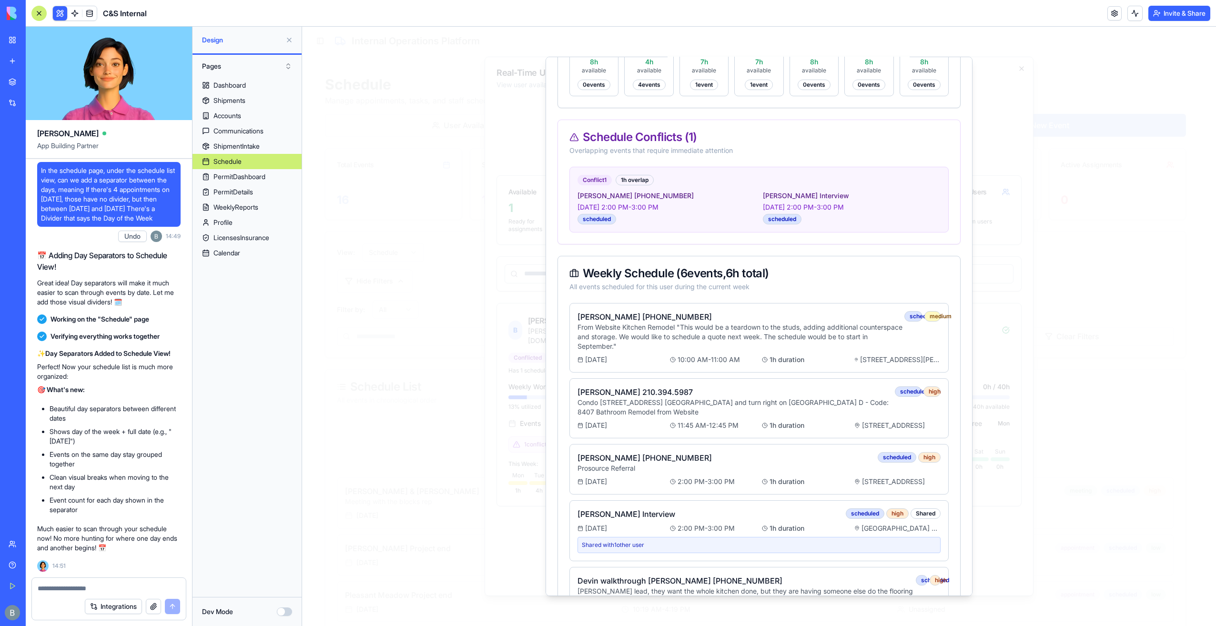
drag, startPoint x: 972, startPoint y: 395, endPoint x: 973, endPoint y: 356, distance: 38.6
click at [800, 242] on div "C csremodeling21 [EMAIL_ADDRESS][DOMAIN_NAME] Availability Status Conflicted Ha…" at bounding box center [759, 309] width 403 height 1008
drag, startPoint x: 818, startPoint y: 111, endPoint x: 828, endPoint y: 134, distance: 25.9
click at [818, 111] on div "C csremodeling21 [EMAIL_ADDRESS][DOMAIN_NAME] Availability Status Conflicted Ha…" at bounding box center [759, 309] width 403 height 1008
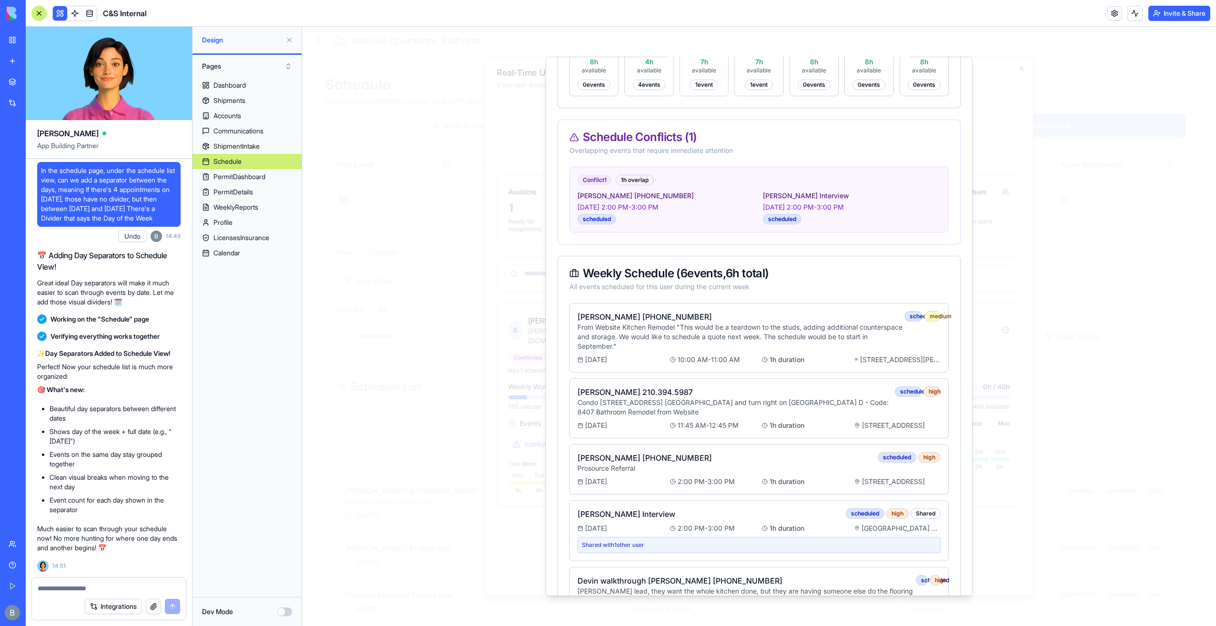
click at [830, 140] on div "Schedule Conflicts ( 1 )" at bounding box center [759, 137] width 379 height 11
click at [719, 143] on div "Schedule Conflicts ( 1 ) Overlapping events that require immediate attention" at bounding box center [759, 143] width 402 height 47
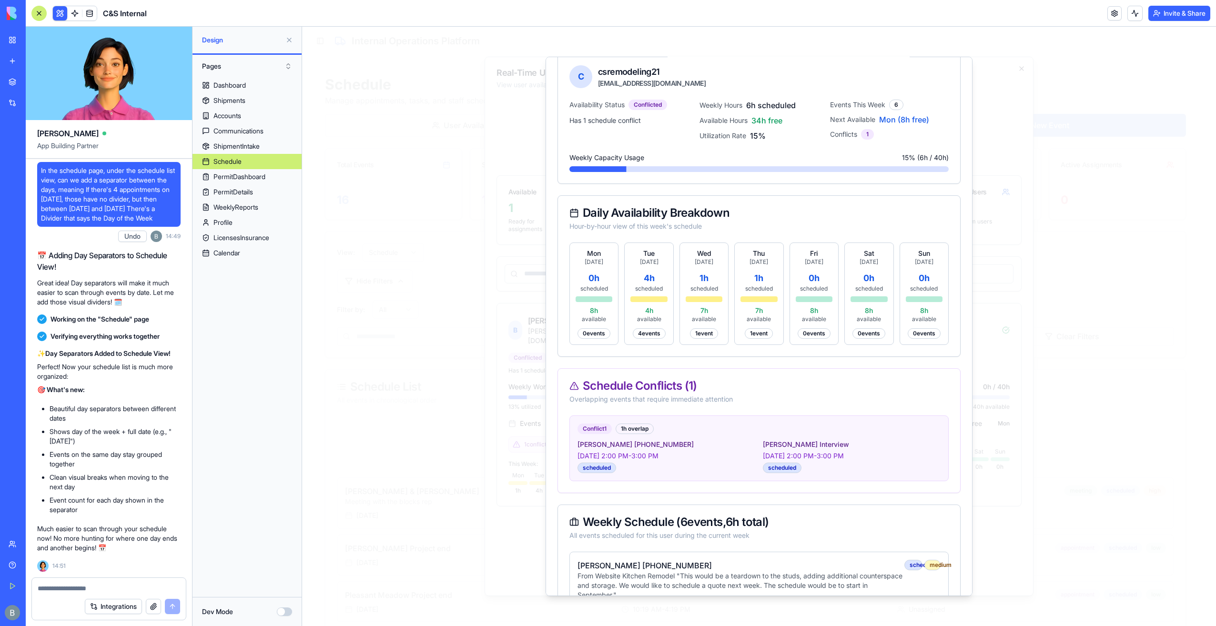
scroll to position [95, 0]
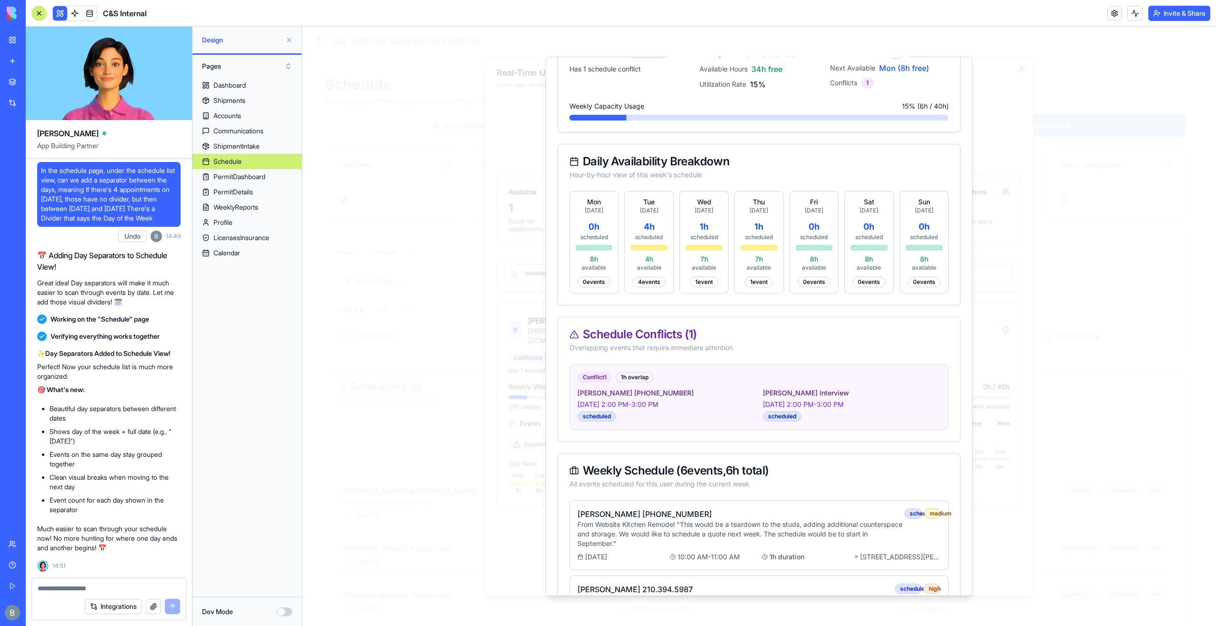
drag, startPoint x: 474, startPoint y: 289, endPoint x: 477, endPoint y: 293, distance: 4.9
click at [475, 290] on div at bounding box center [759, 327] width 914 height 600
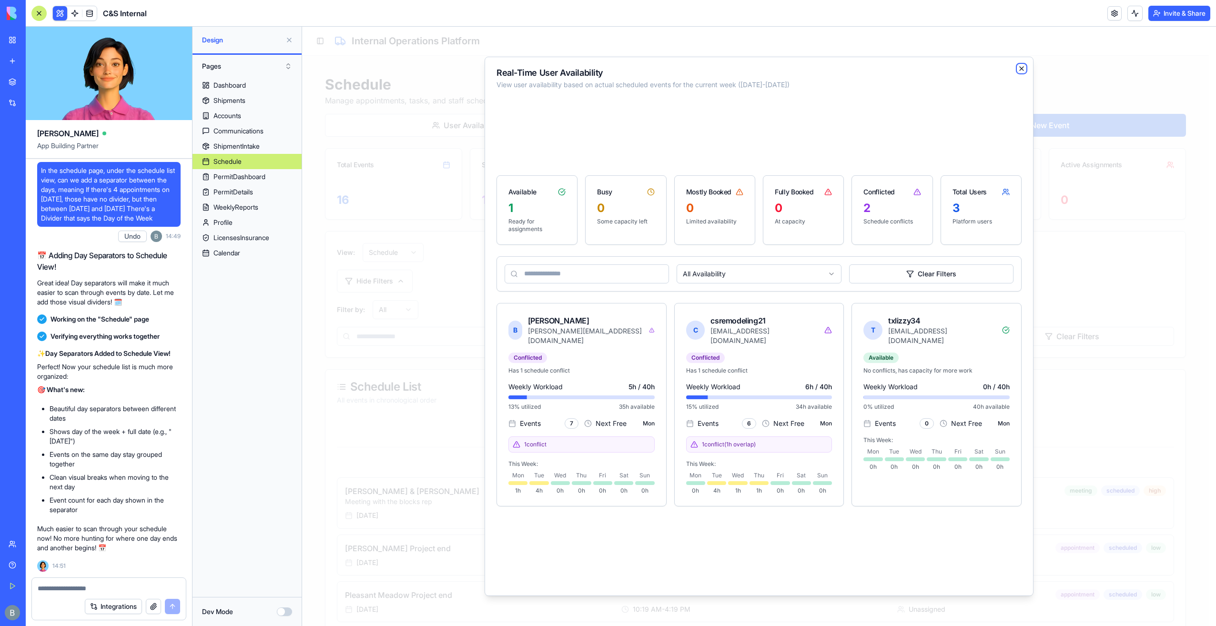
click at [1021, 65] on icon "button" at bounding box center [1022, 69] width 8 height 8
